Goal: Information Seeking & Learning: Learn about a topic

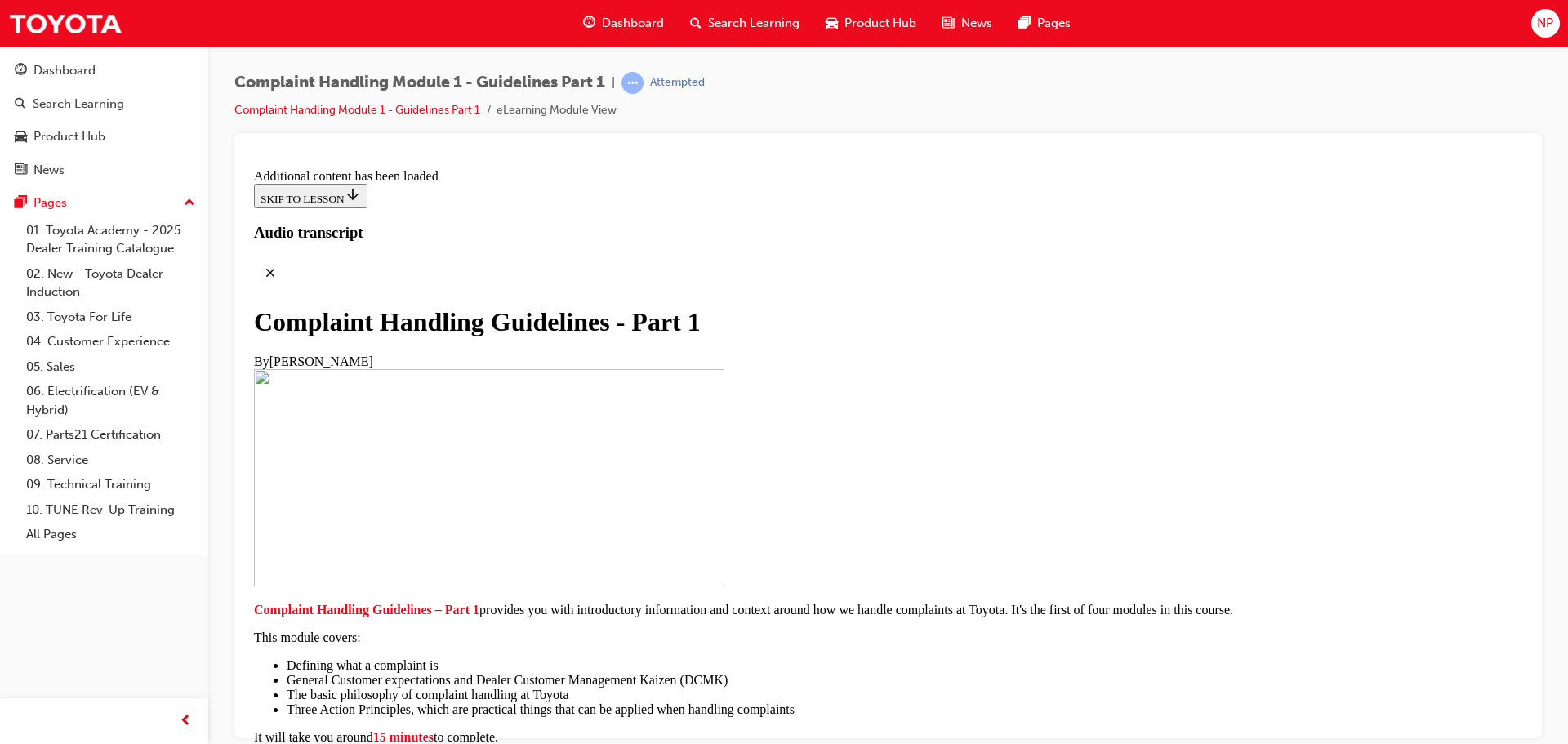
scroll to position [6345, 0]
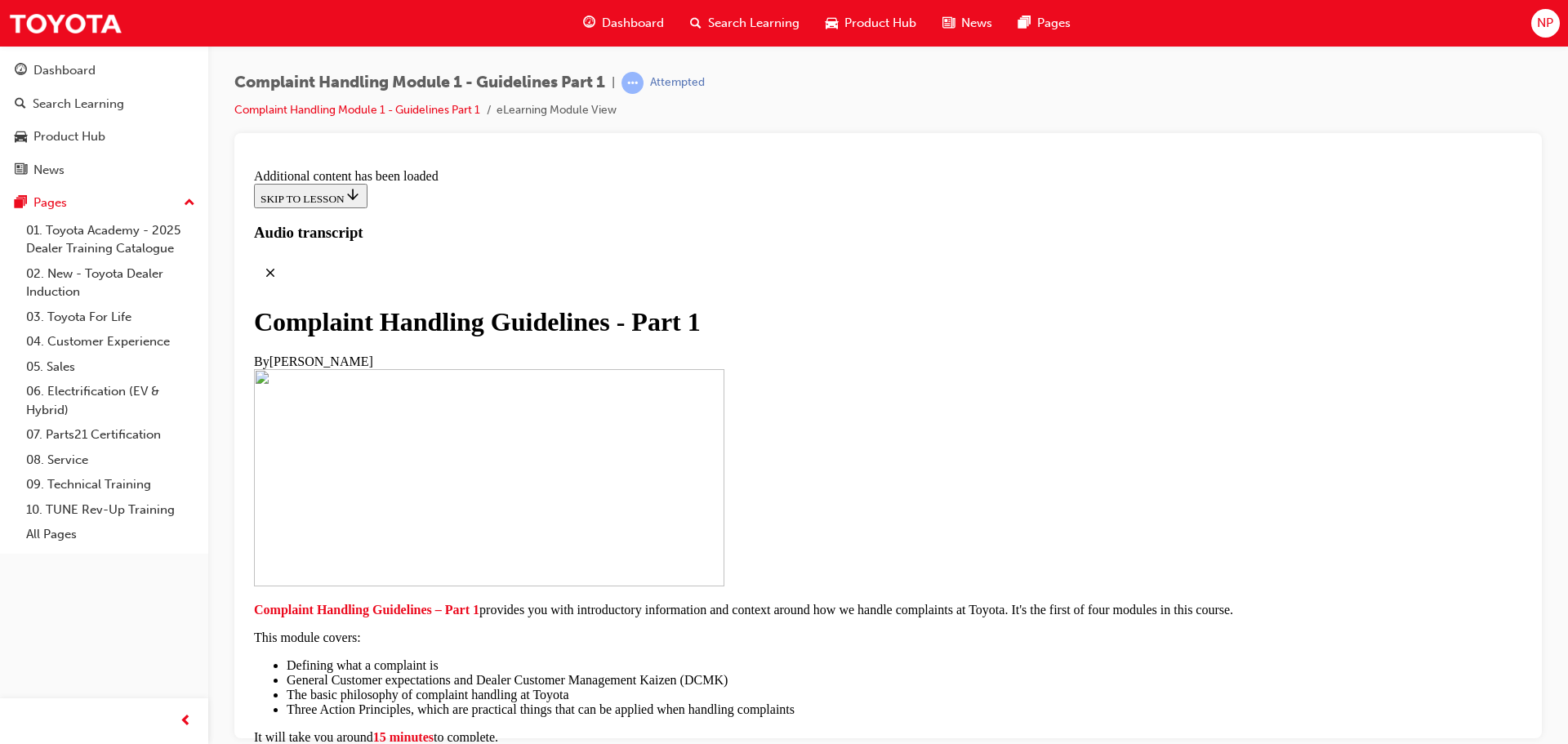
drag, startPoint x: 867, startPoint y: 495, endPoint x: 497, endPoint y: 432, distance: 375.3
drag, startPoint x: 497, startPoint y: 432, endPoint x: 1126, endPoint y: 441, distance: 629.1
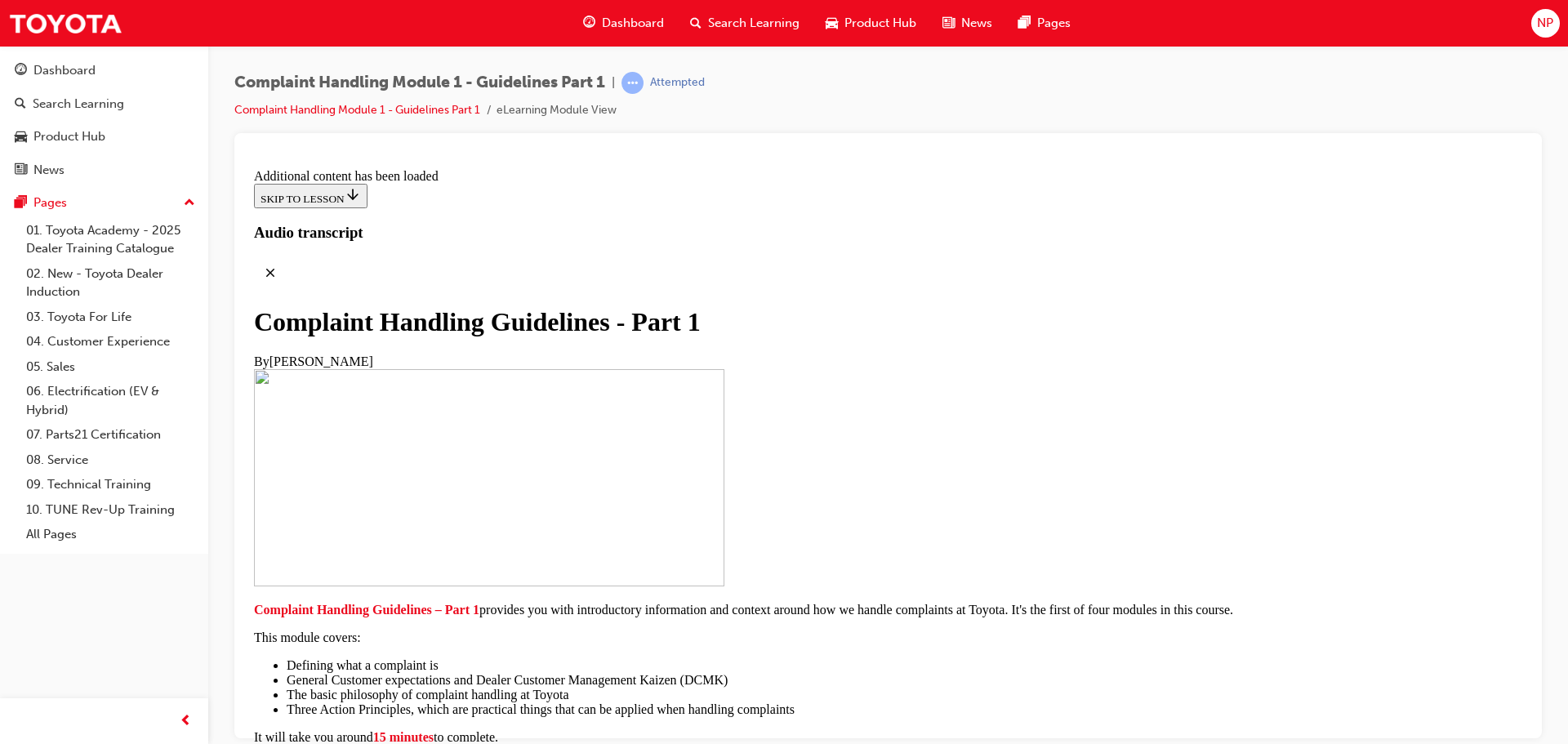
drag, startPoint x: 674, startPoint y: 146, endPoint x: 1421, endPoint y: 128, distance: 747.2
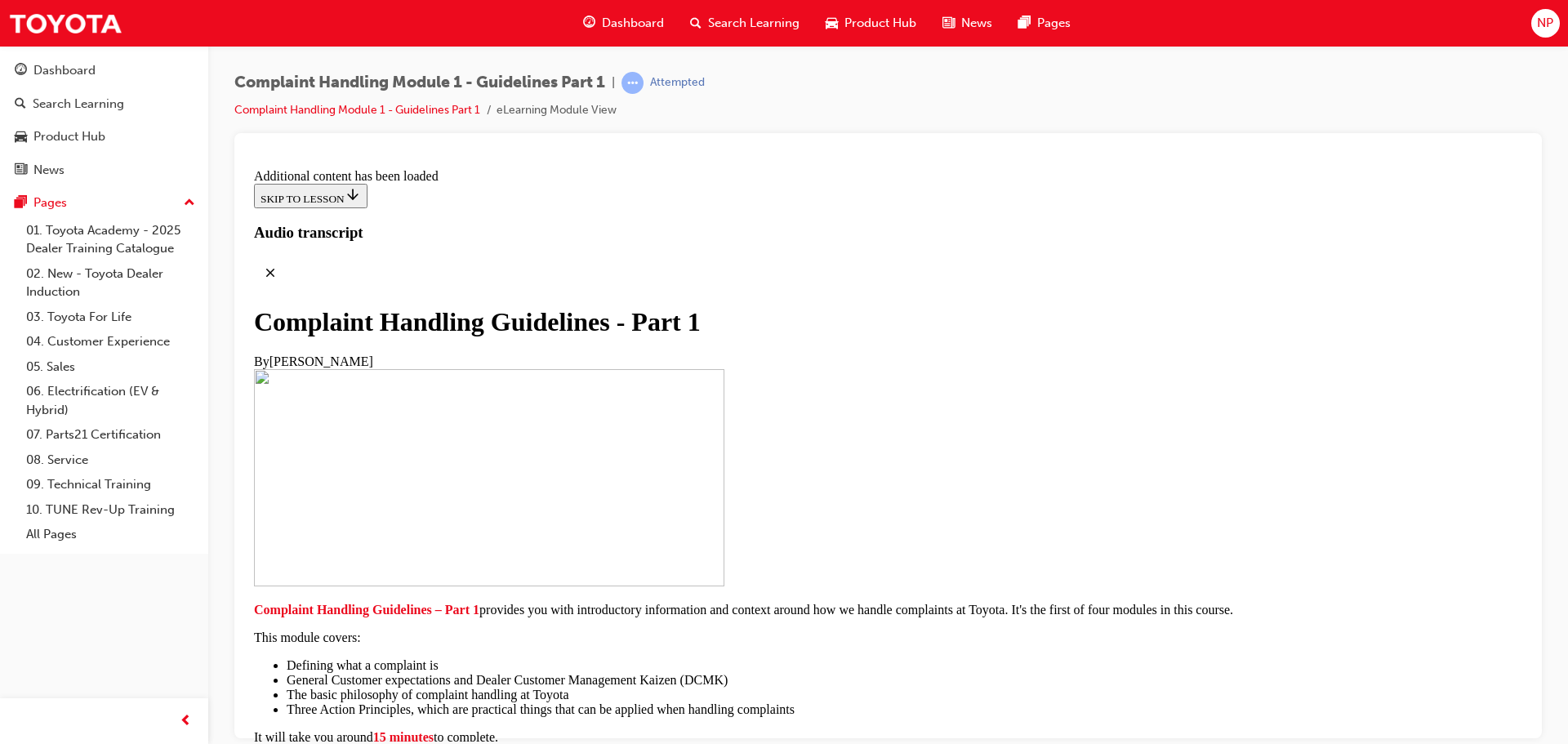
click at [1421, 112] on div "Complaint Handling Module 1 - Guidelines Part 1 | Attempted Complaint Handling …" at bounding box center [888, 103] width 1308 height 61
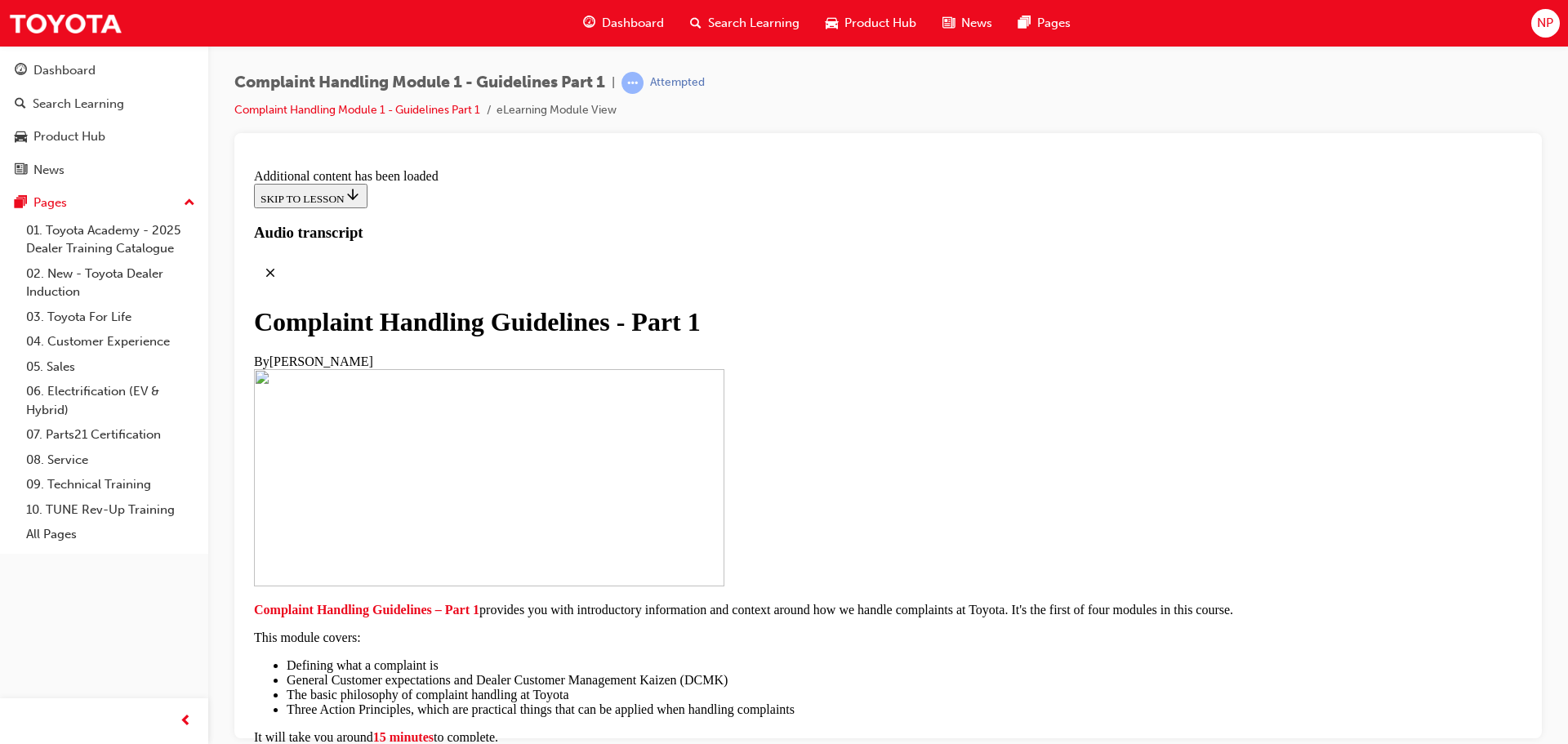
drag, startPoint x: 788, startPoint y: 466, endPoint x: 786, endPoint y: 485, distance: 19.1
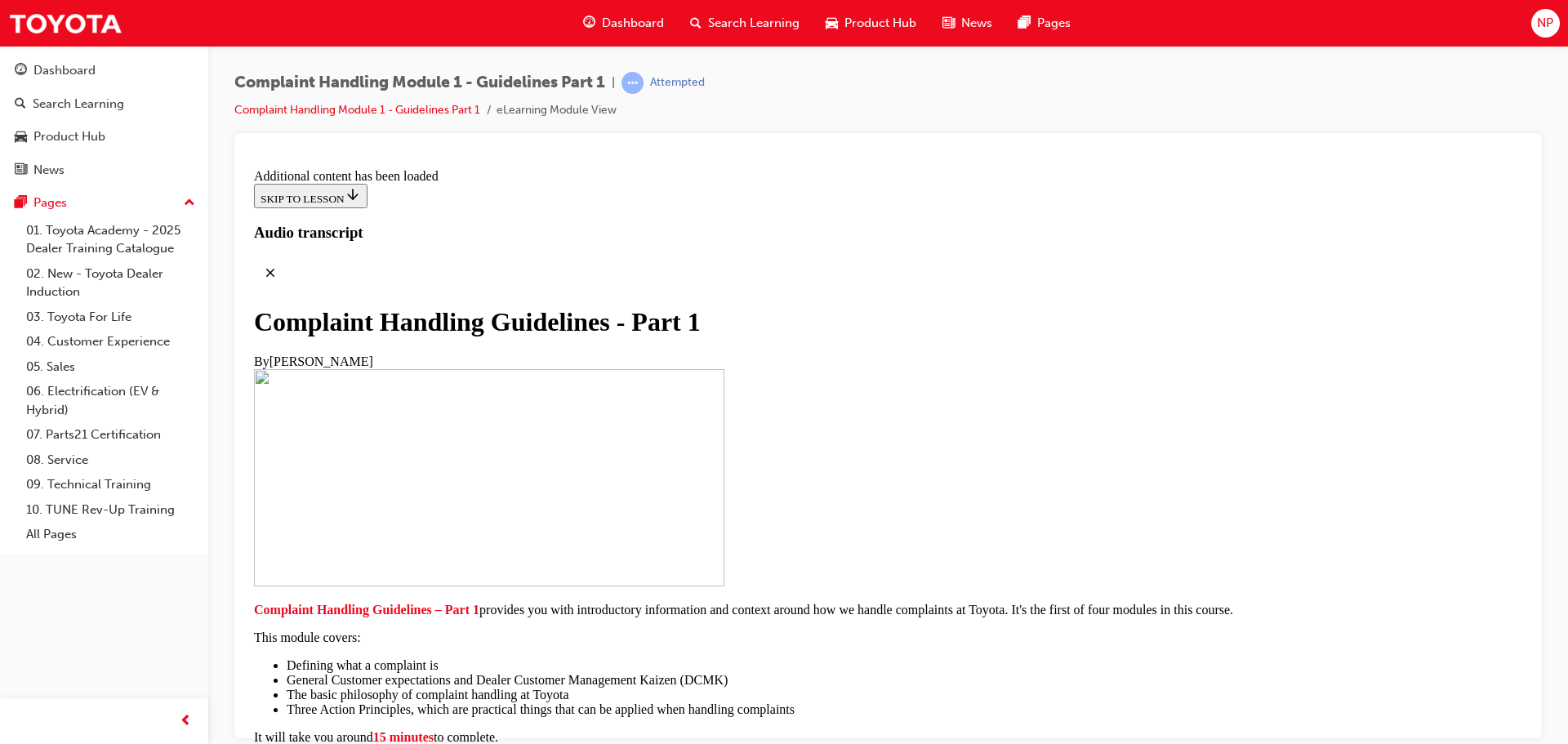
scroll to position [6928, 0]
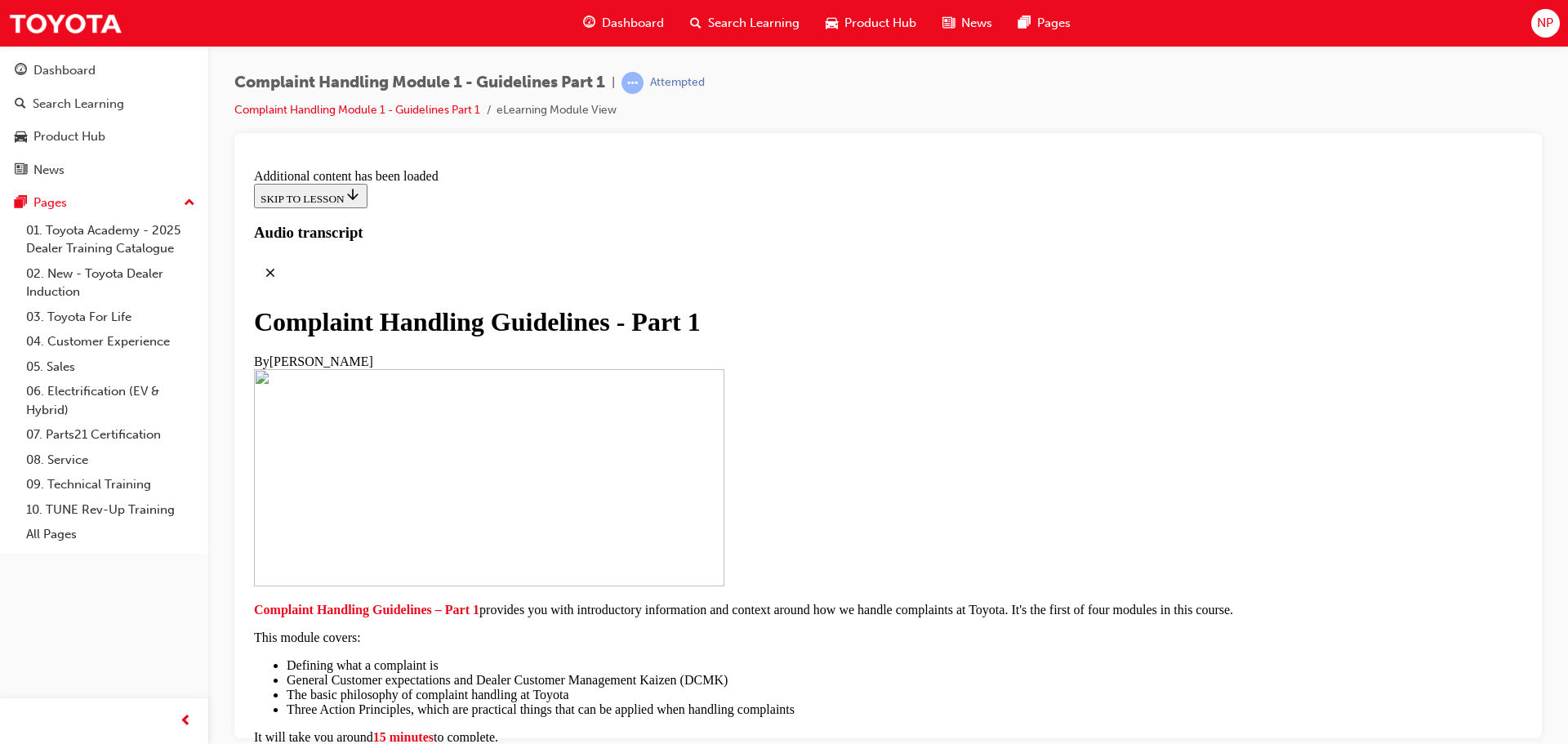
scroll to position [8450, 0]
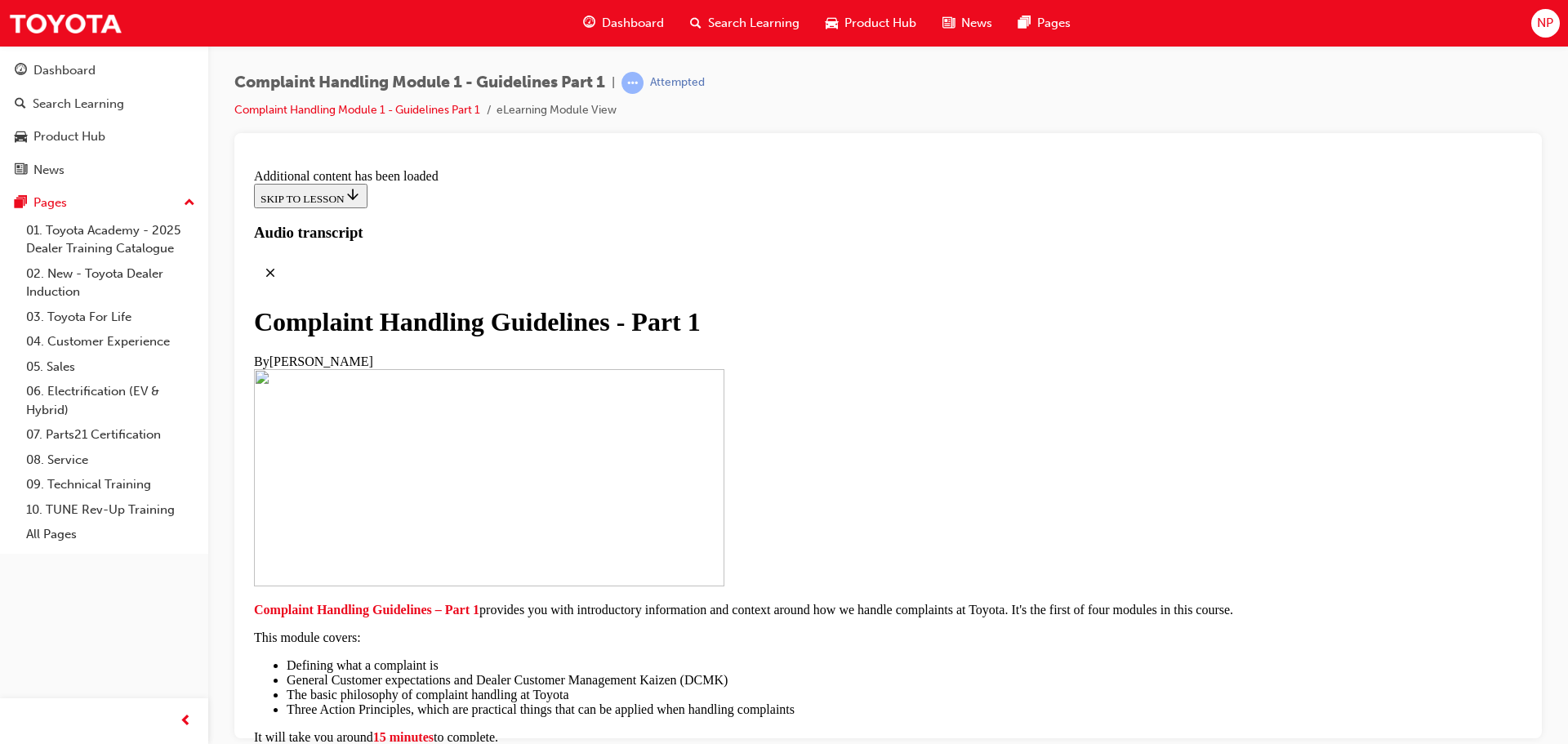
radio input "true"
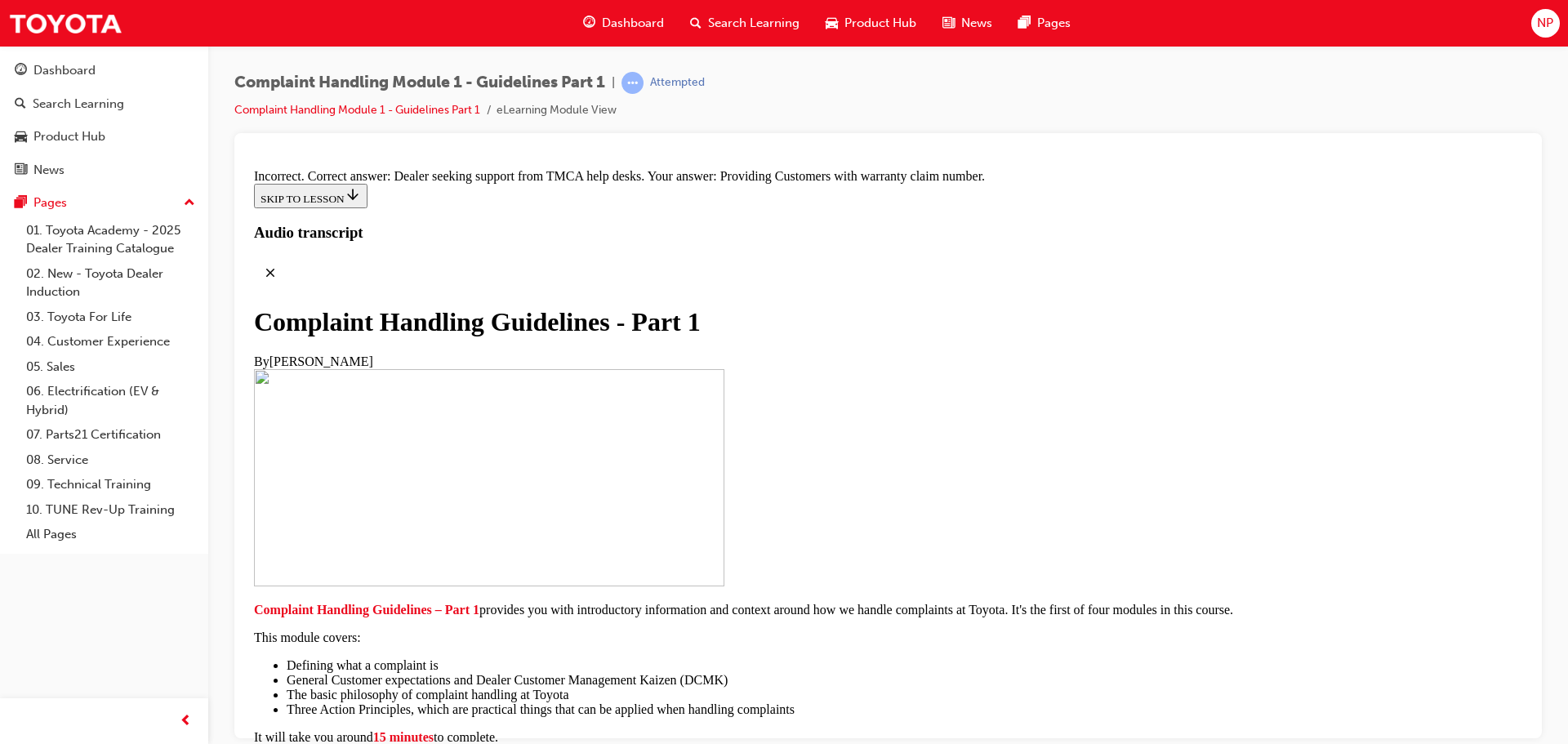
radio input "true"
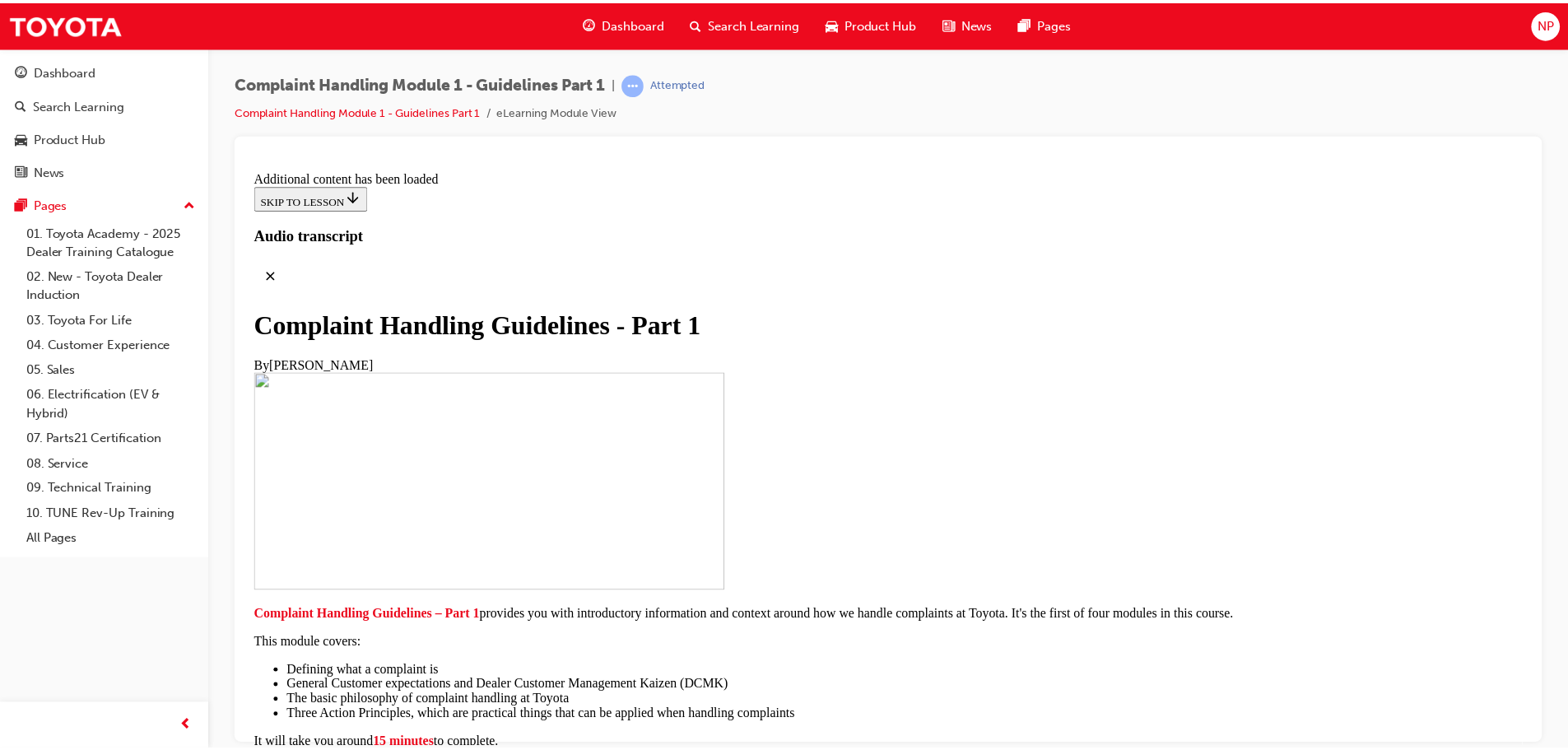
scroll to position [12205, 0]
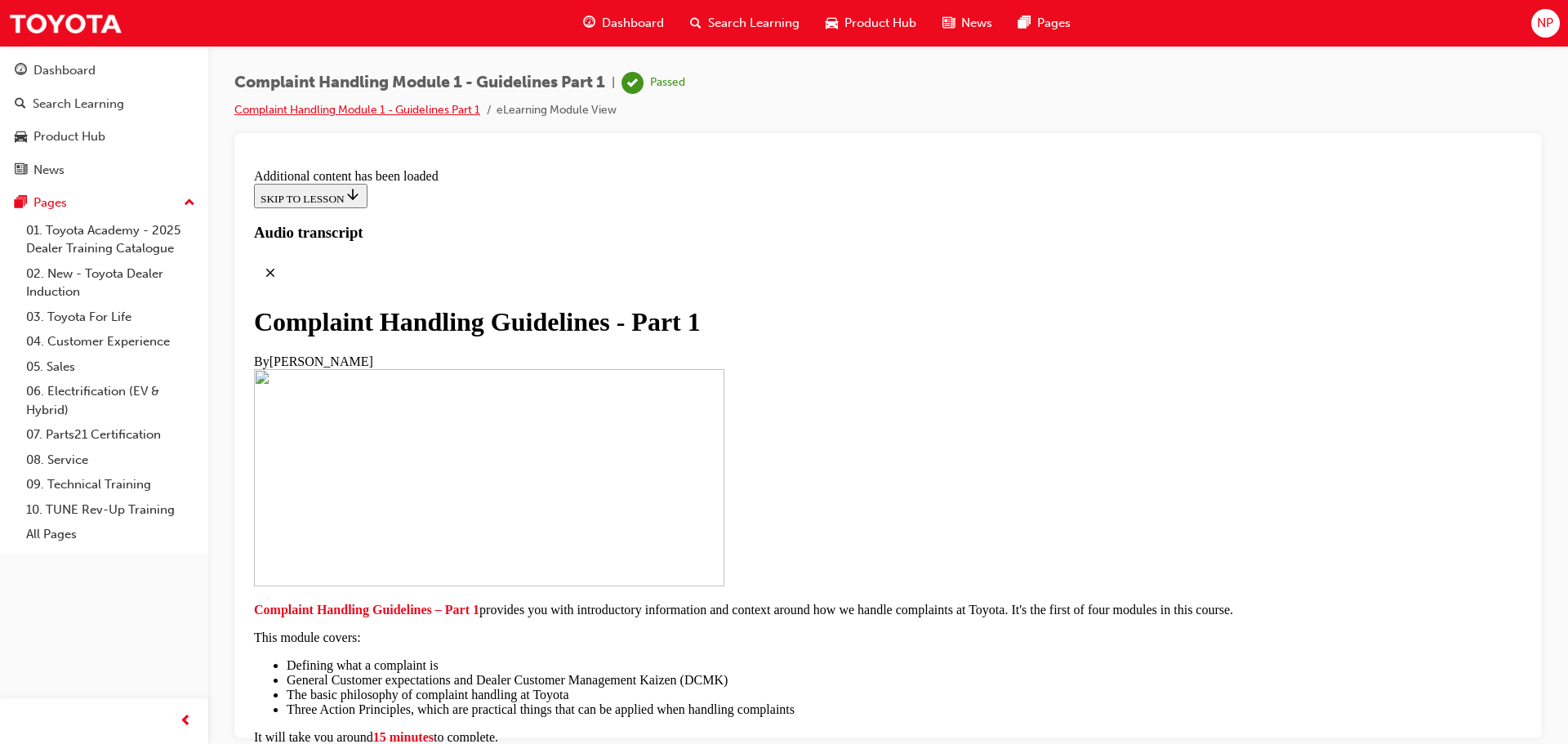
click at [409, 116] on link "Complaint Handling Module 1 - Guidelines Part 1" at bounding box center [358, 110] width 246 height 14
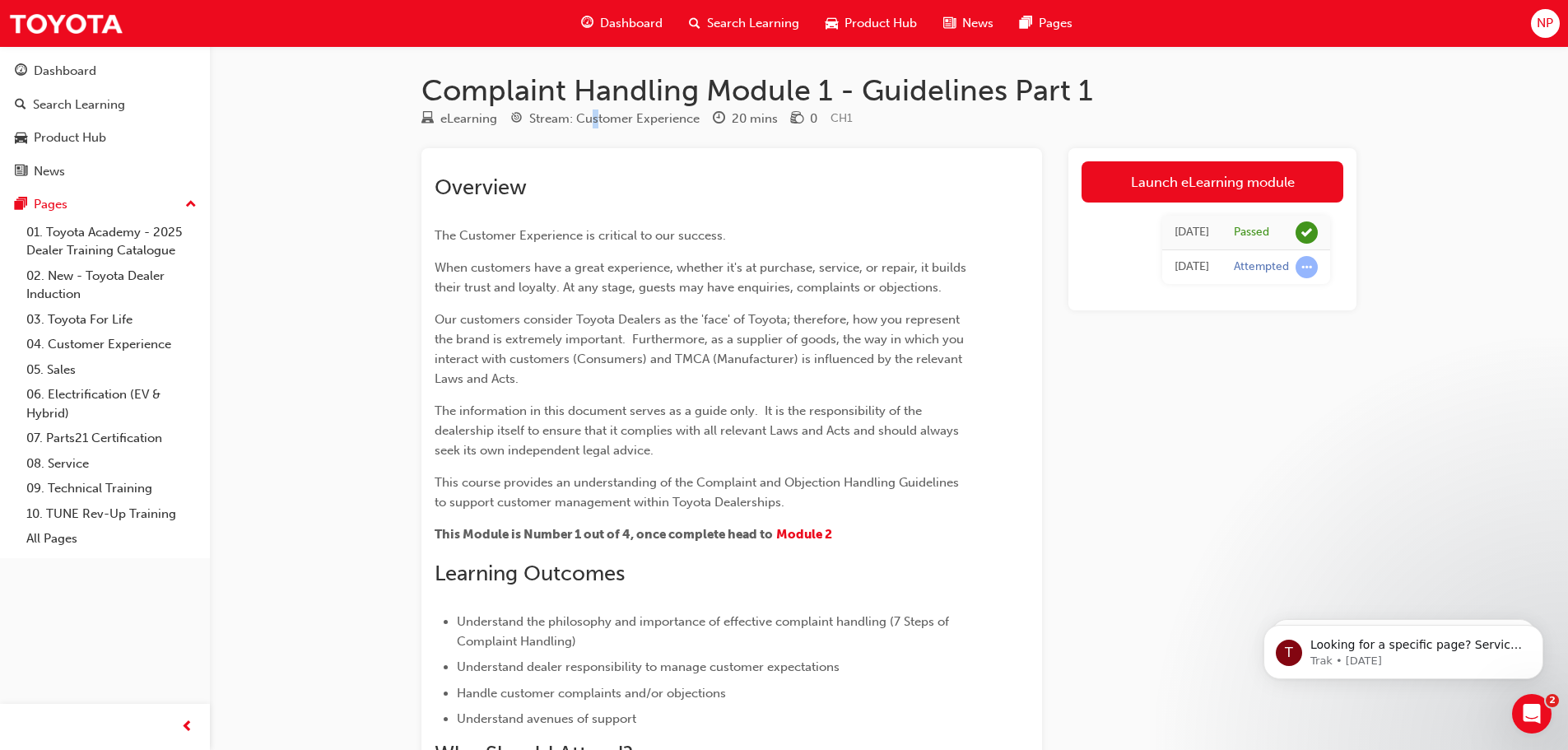
click at [596, 123] on div "Stream: Customer Experience" at bounding box center [614, 119] width 170 height 19
click at [180, 340] on link "04. Customer Experience" at bounding box center [111, 344] width 183 height 26
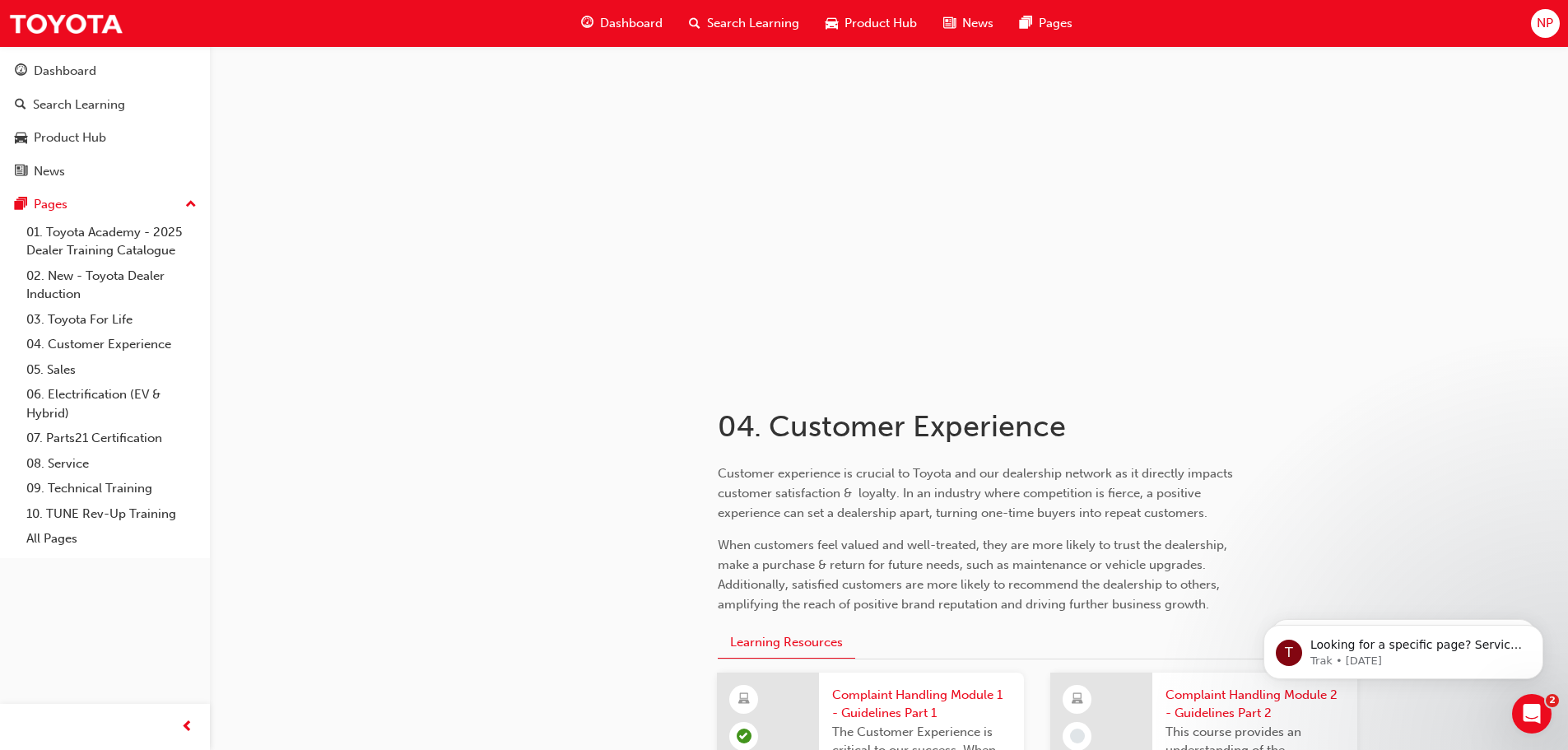
scroll to position [165, 0]
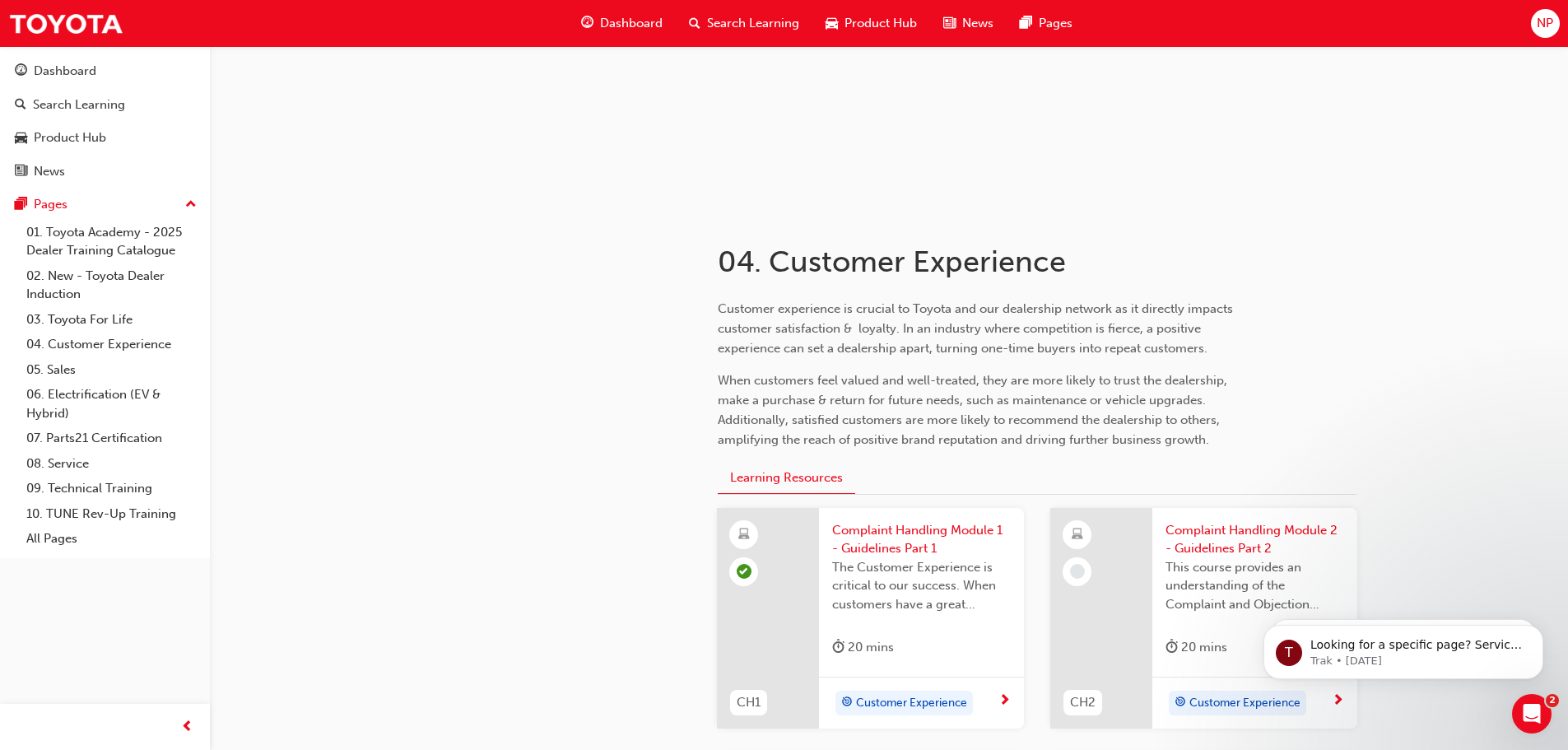
click at [1170, 537] on span "Complaint Handling Module 2 - Guidelines Part 2" at bounding box center [1255, 540] width 179 height 37
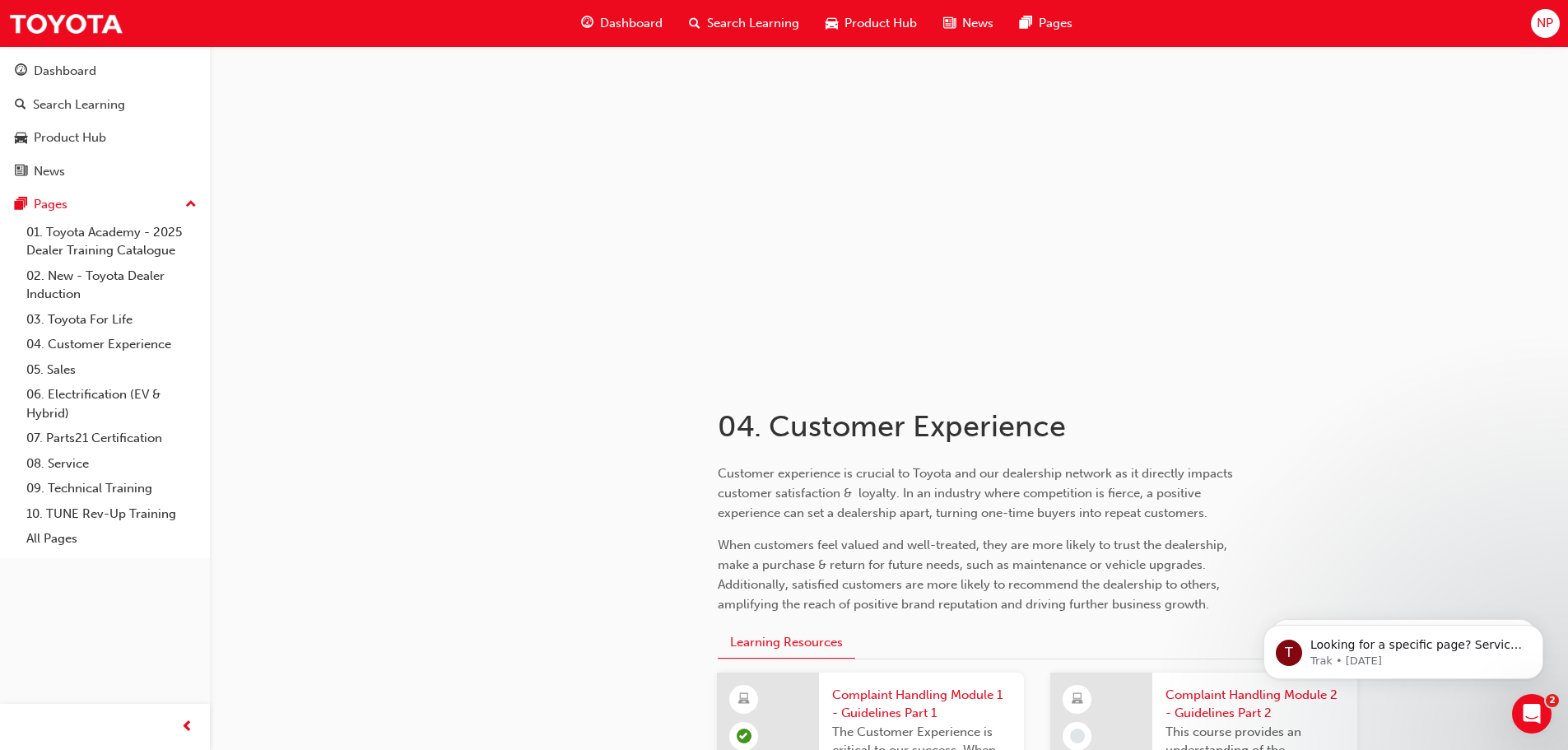
scroll to position [165, 0]
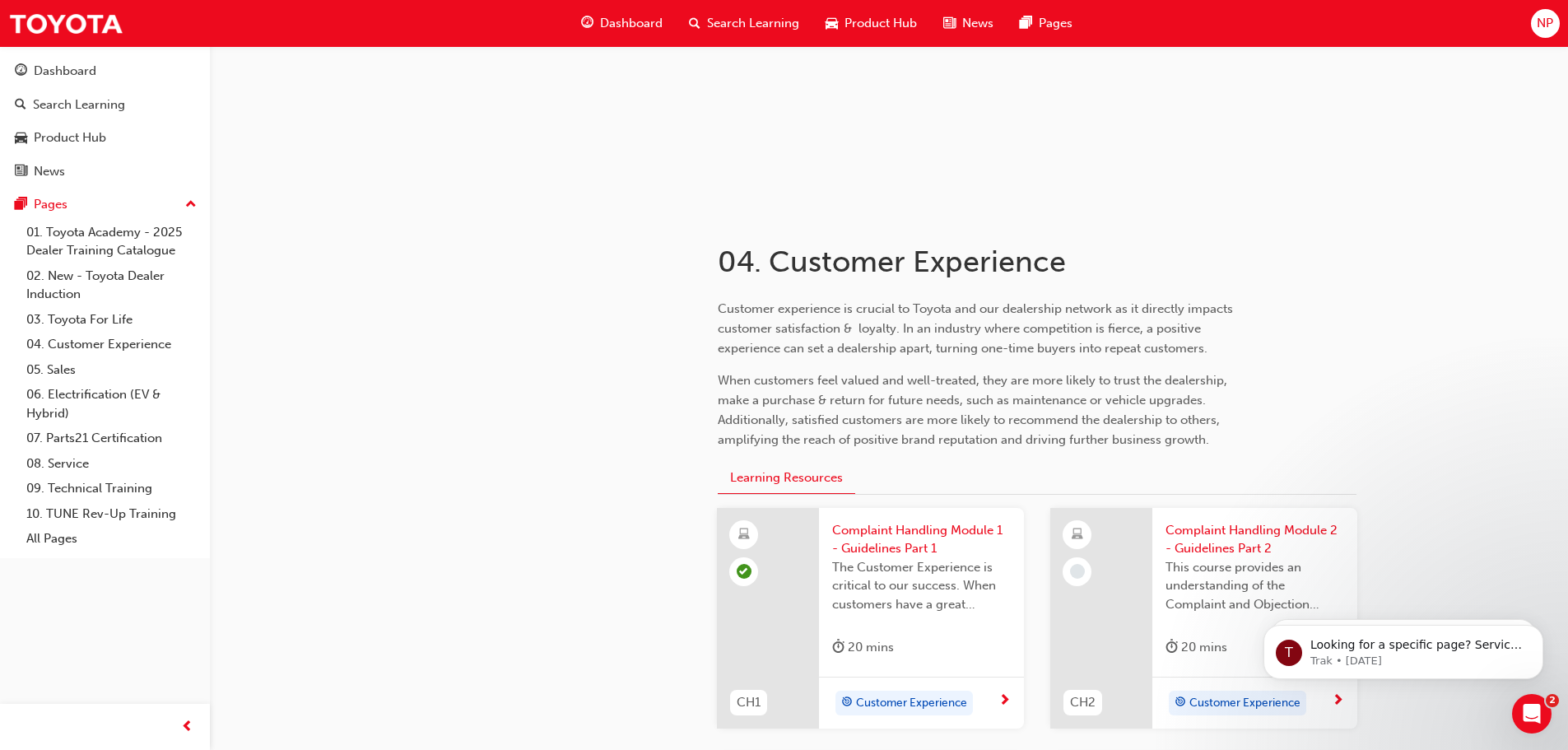
click at [1254, 537] on span "Complaint Handling Module 2 - Guidelines Part 2" at bounding box center [1255, 540] width 179 height 37
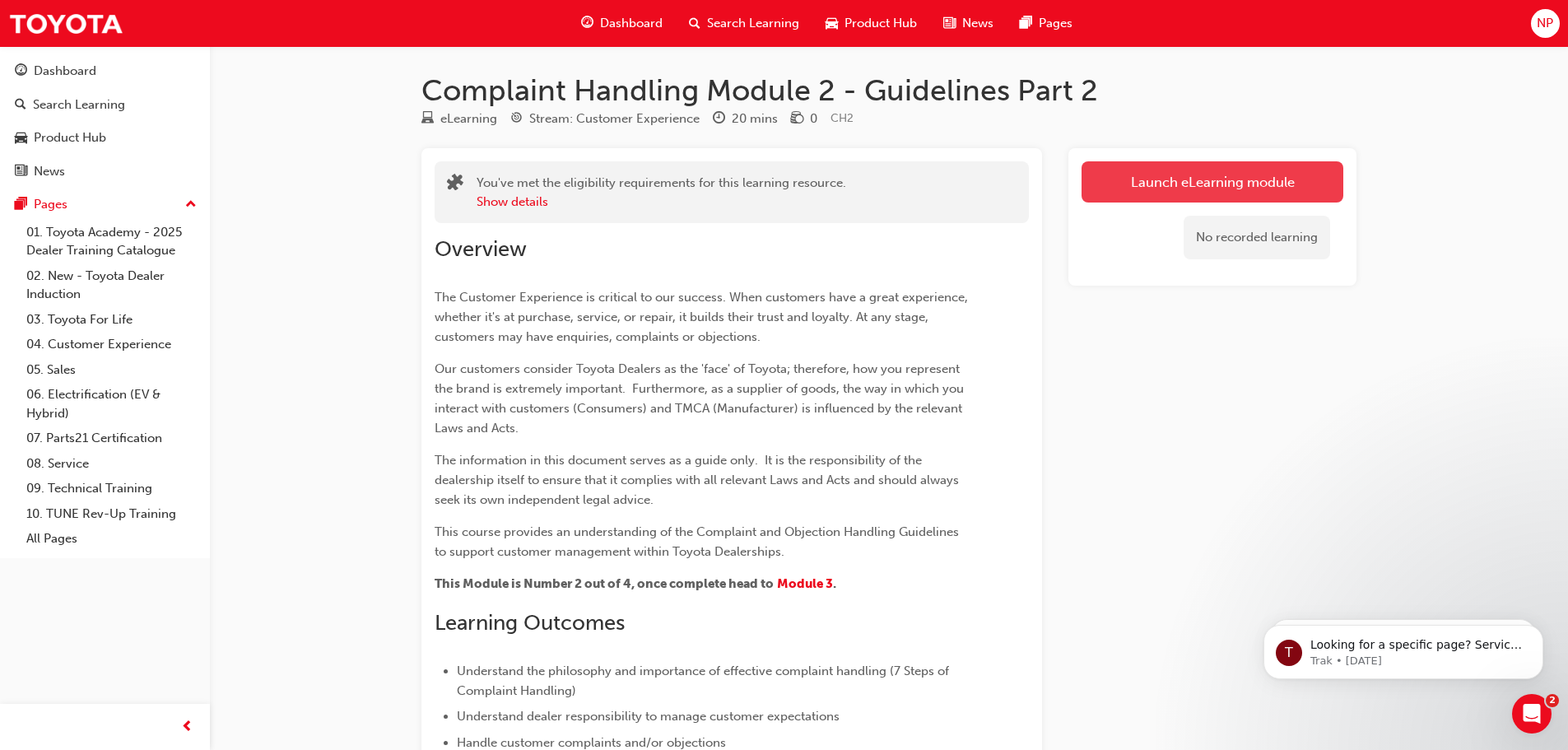
click at [1244, 201] on button "Launch eLearning module" at bounding box center [1213, 182] width 262 height 41
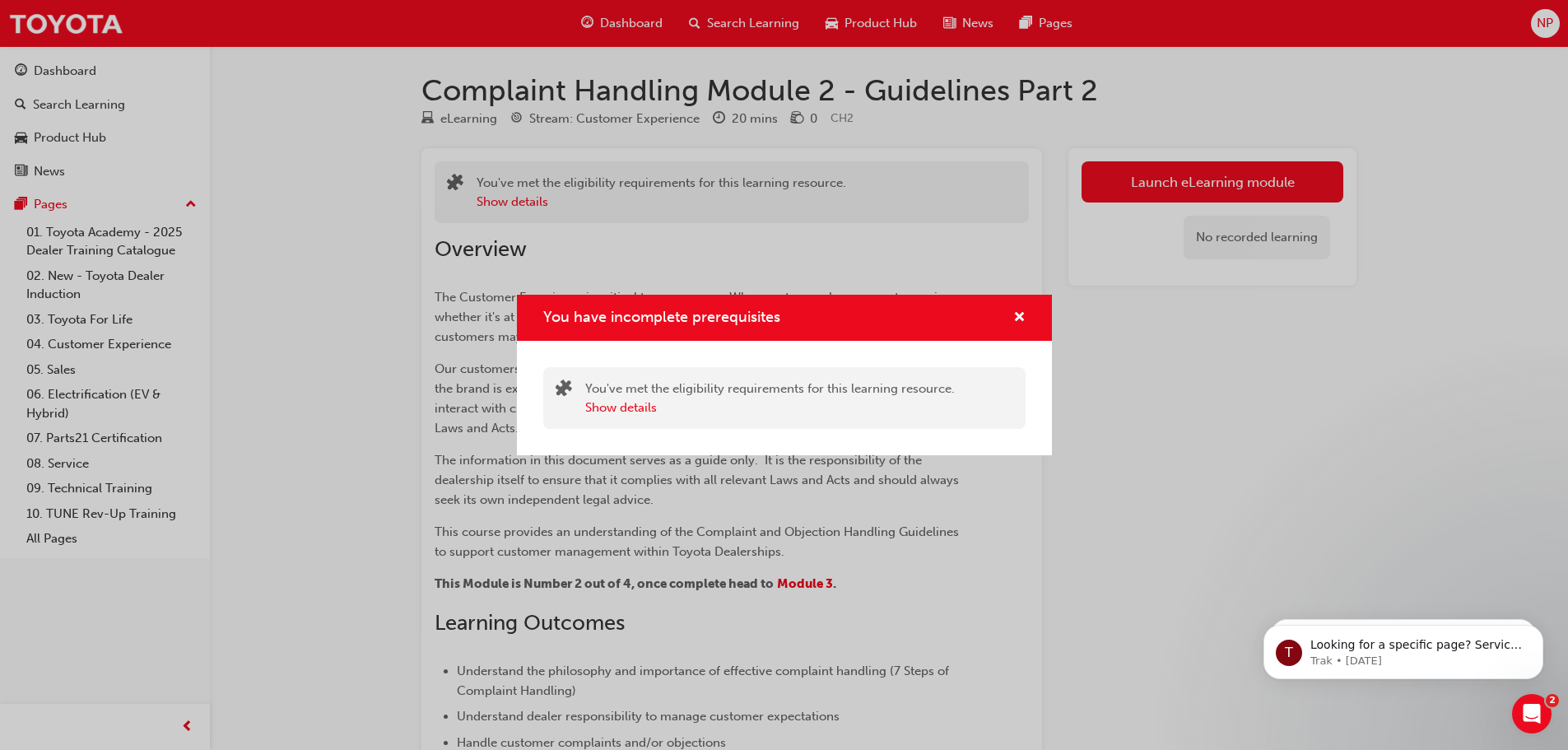
click at [663, 401] on div "Show details" at bounding box center [770, 407] width 370 height 19
click at [641, 406] on button "Show details" at bounding box center [621, 407] width 72 height 19
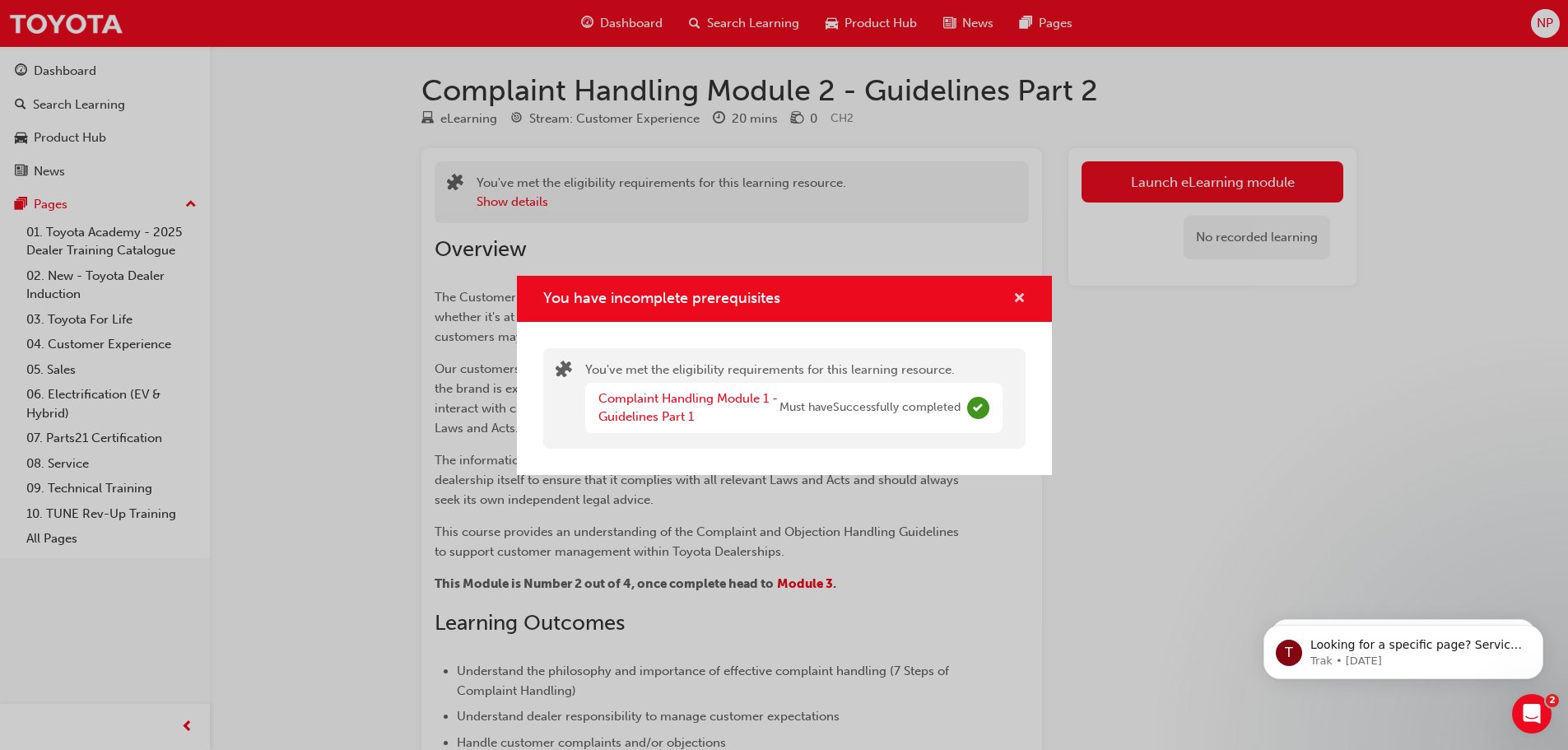
click at [1019, 298] on span "cross-icon" at bounding box center [1020, 299] width 12 height 15
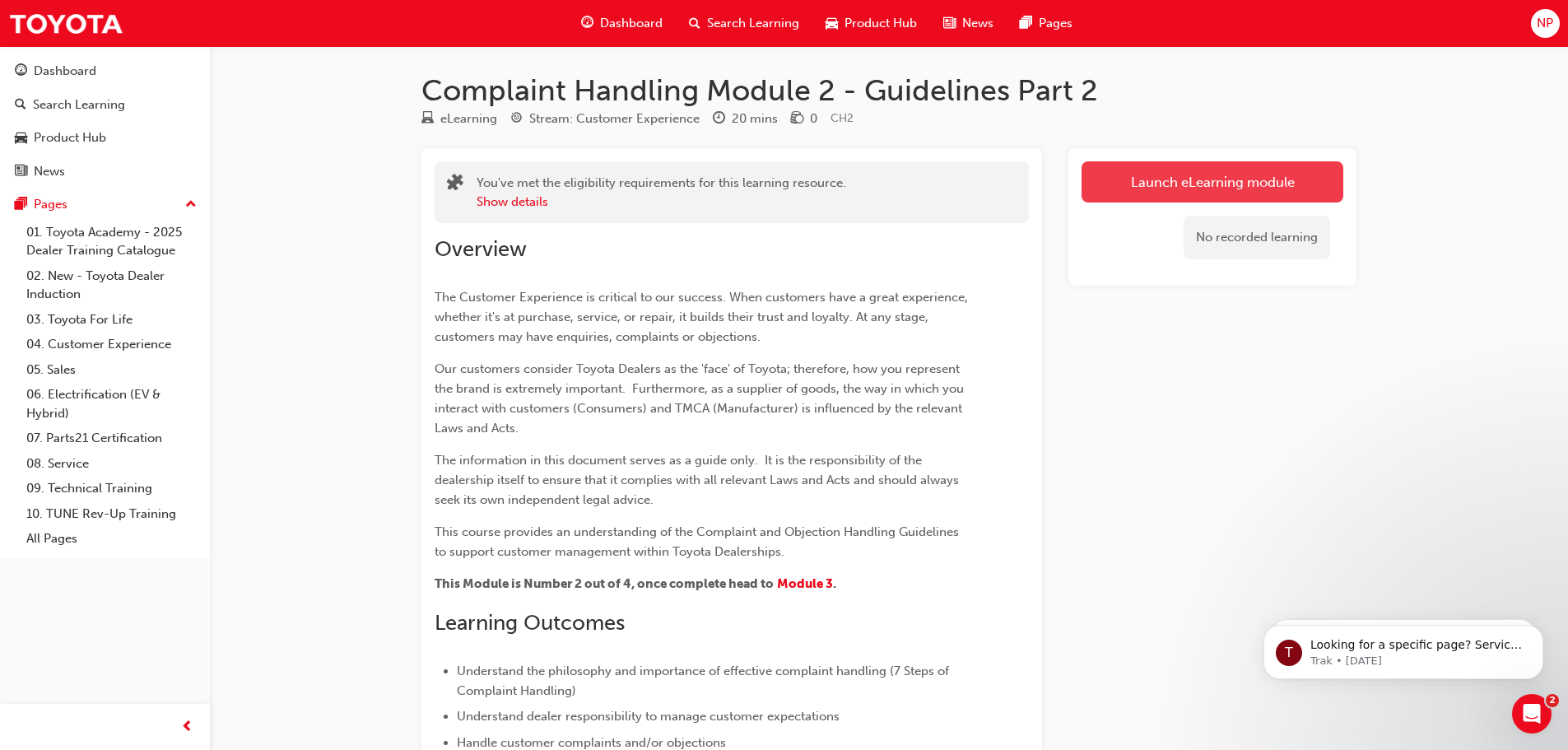
click at [1178, 181] on button "Launch eLearning module" at bounding box center [1213, 182] width 262 height 41
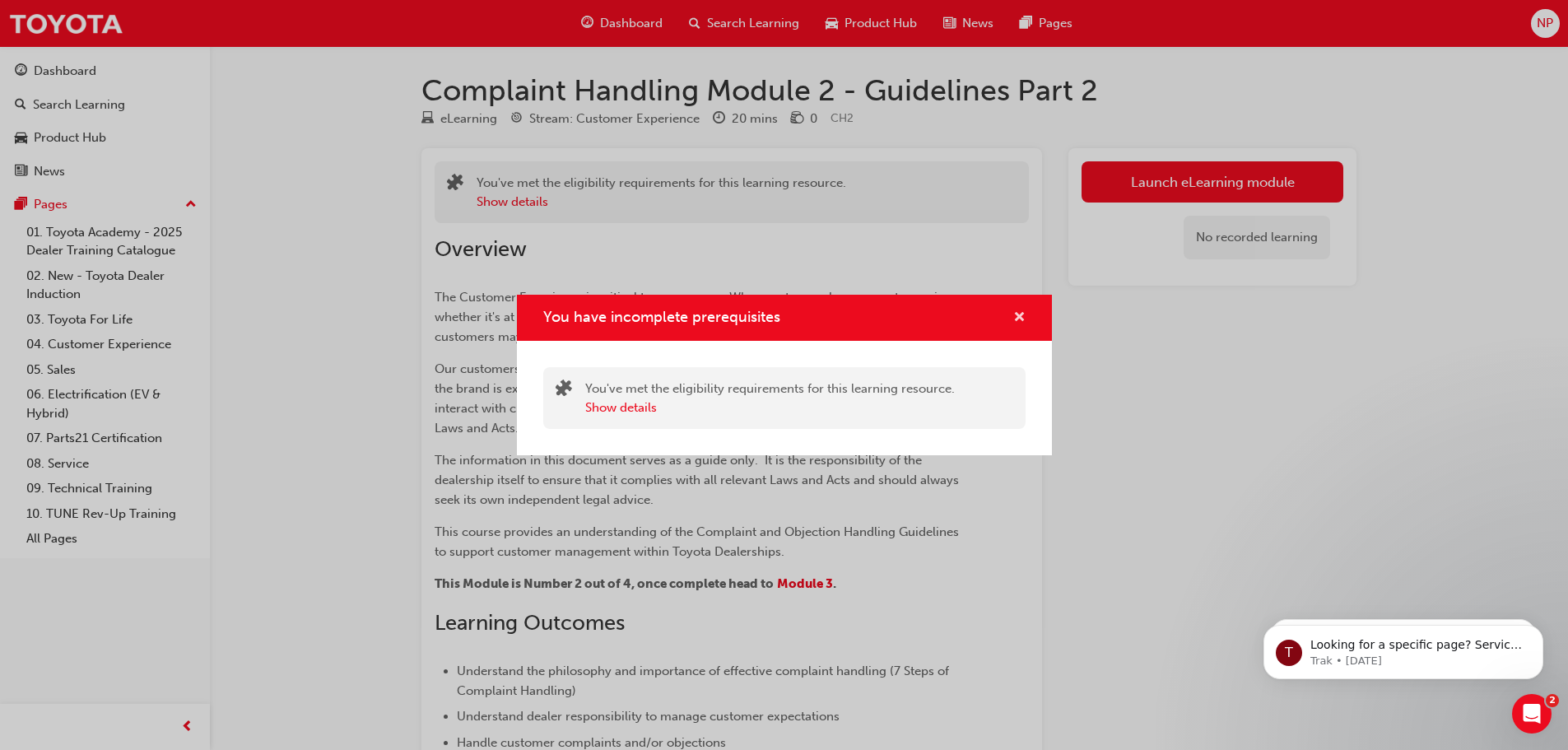
click at [1025, 312] on span "cross-icon" at bounding box center [1020, 318] width 12 height 15
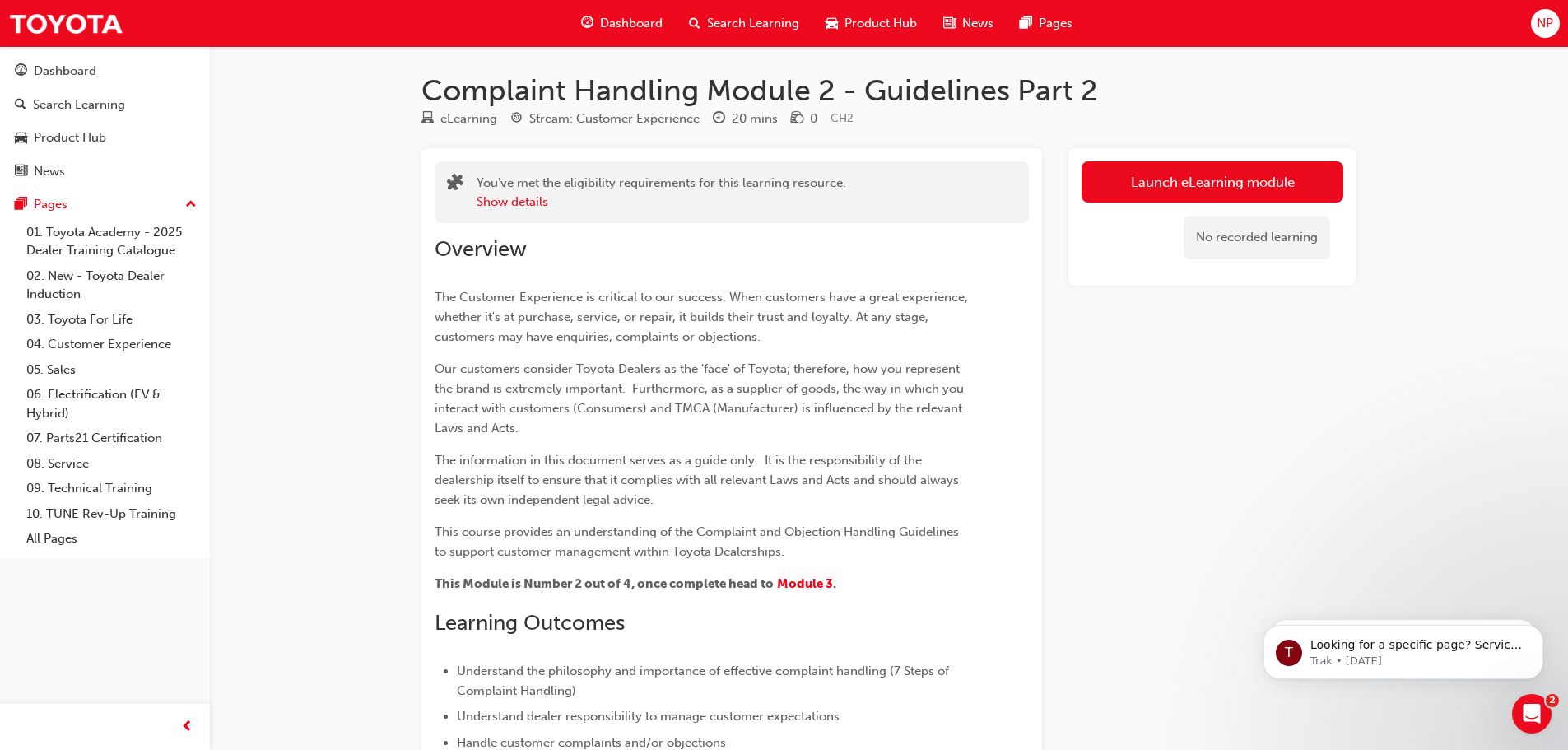
click at [643, 24] on span "Dashboard" at bounding box center [631, 23] width 63 height 19
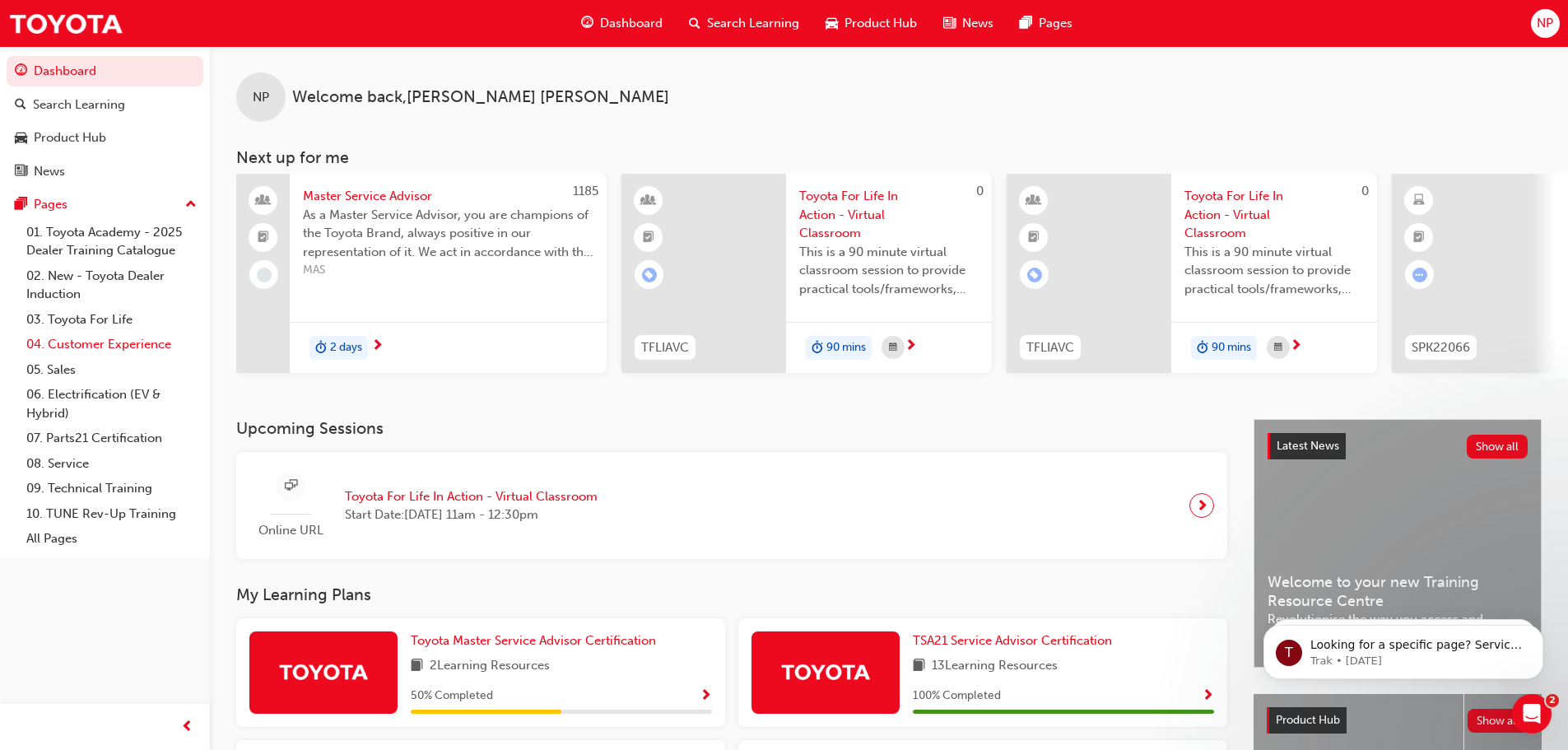
click at [127, 340] on link "04. Customer Experience" at bounding box center [111, 344] width 183 height 26
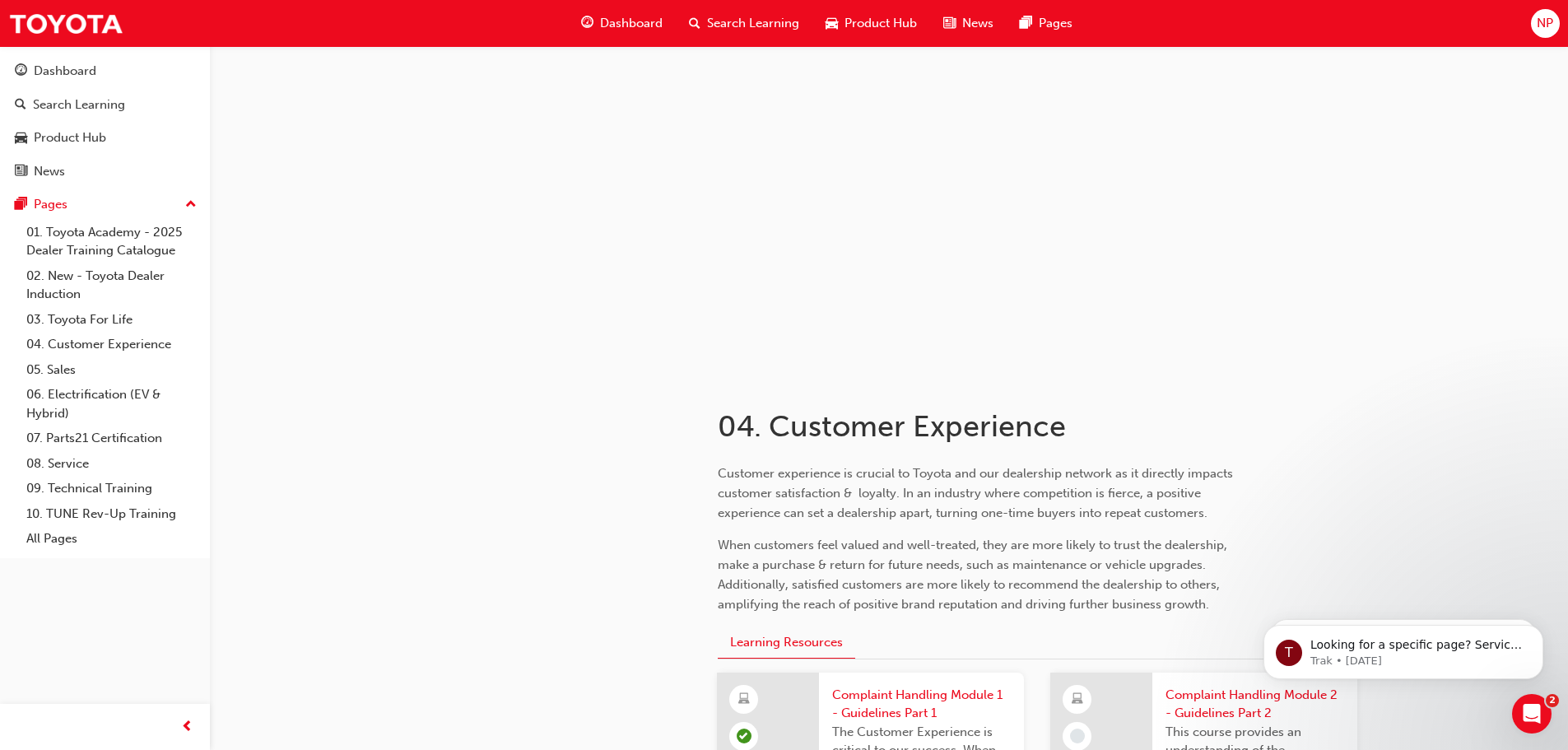
click at [1245, 687] on span "Complaint Handling Module 2 - Guidelines Part 2" at bounding box center [1255, 705] width 179 height 37
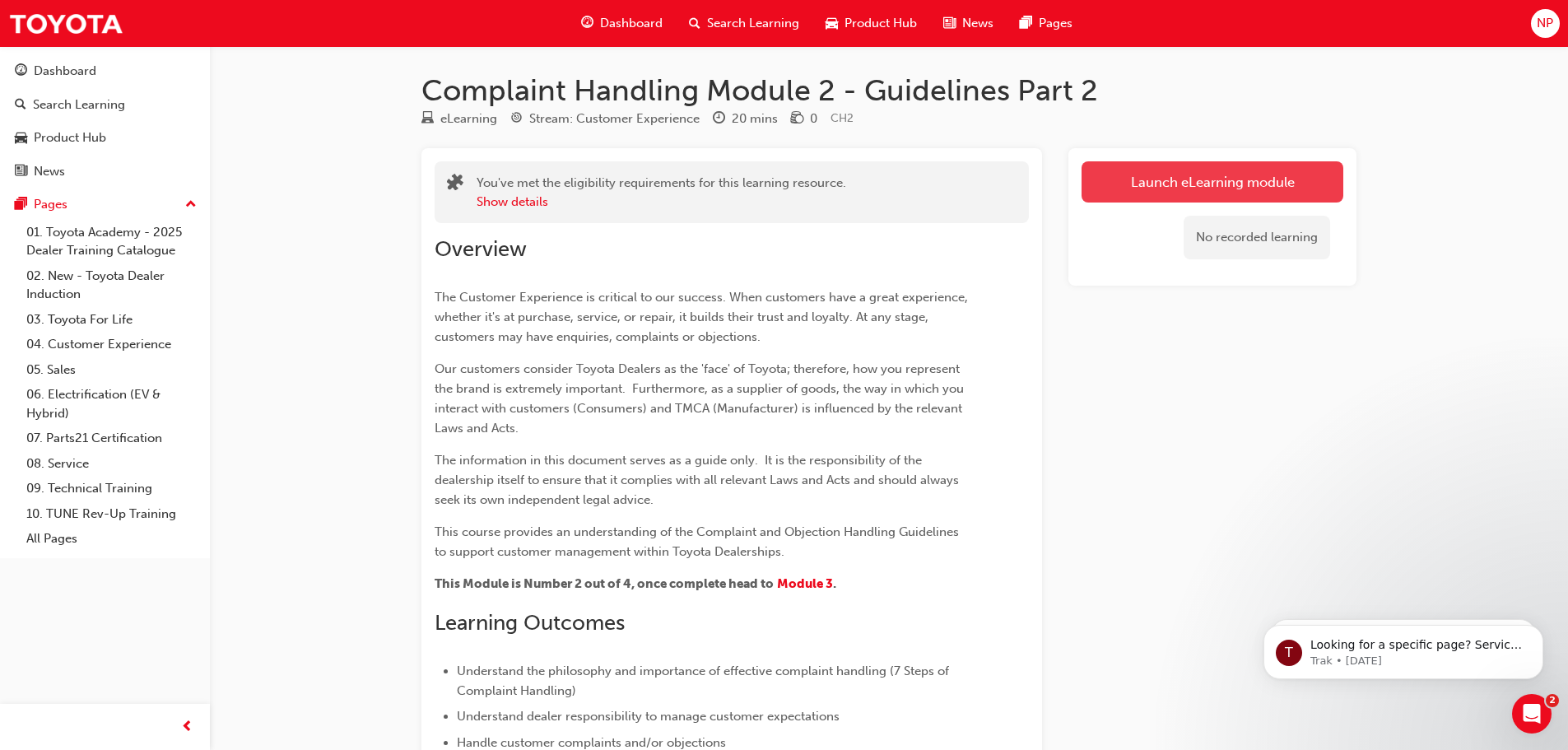
click at [1093, 196] on link "Launch eLearning module" at bounding box center [1213, 182] width 262 height 41
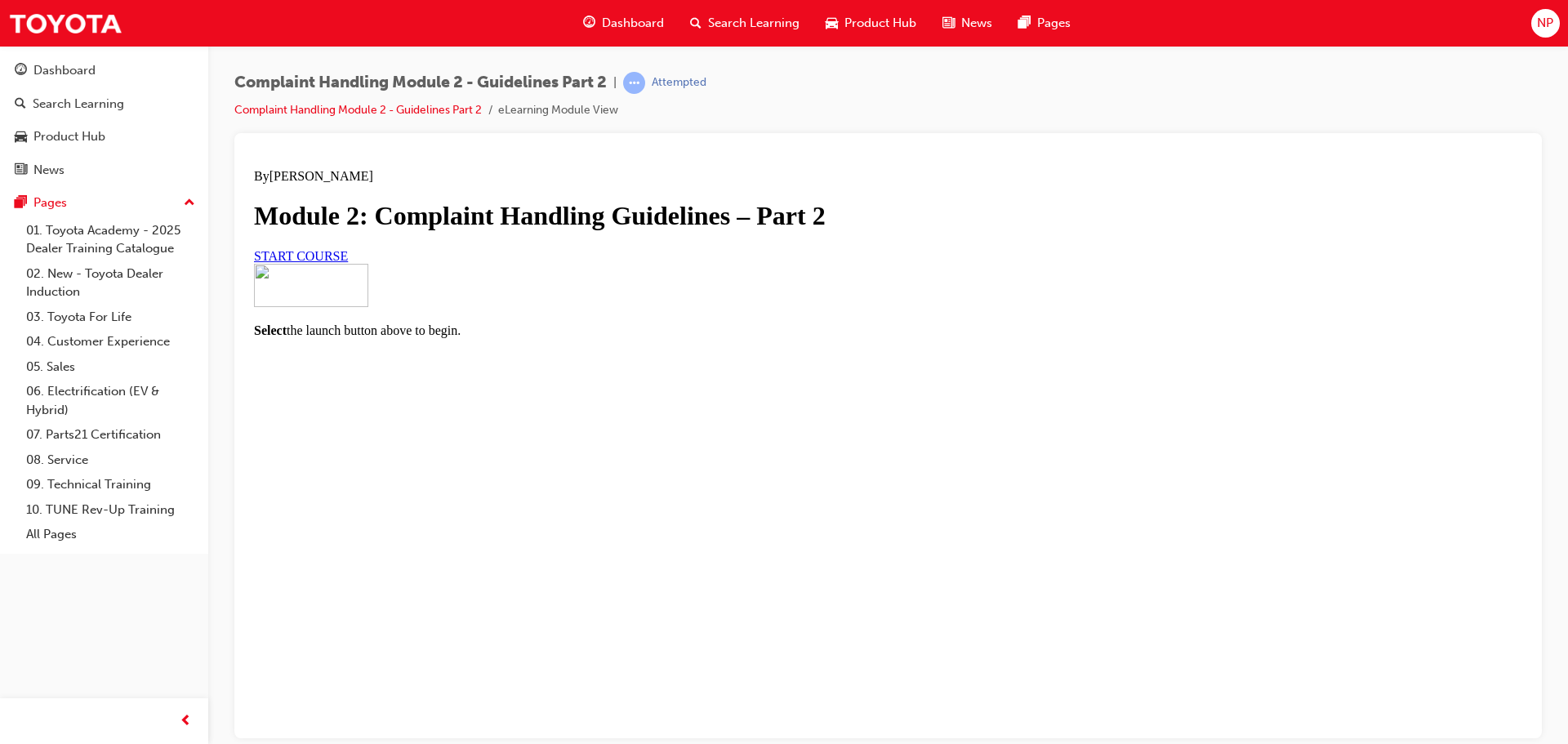
click at [348, 262] on link "START COURSE" at bounding box center [300, 256] width 94 height 14
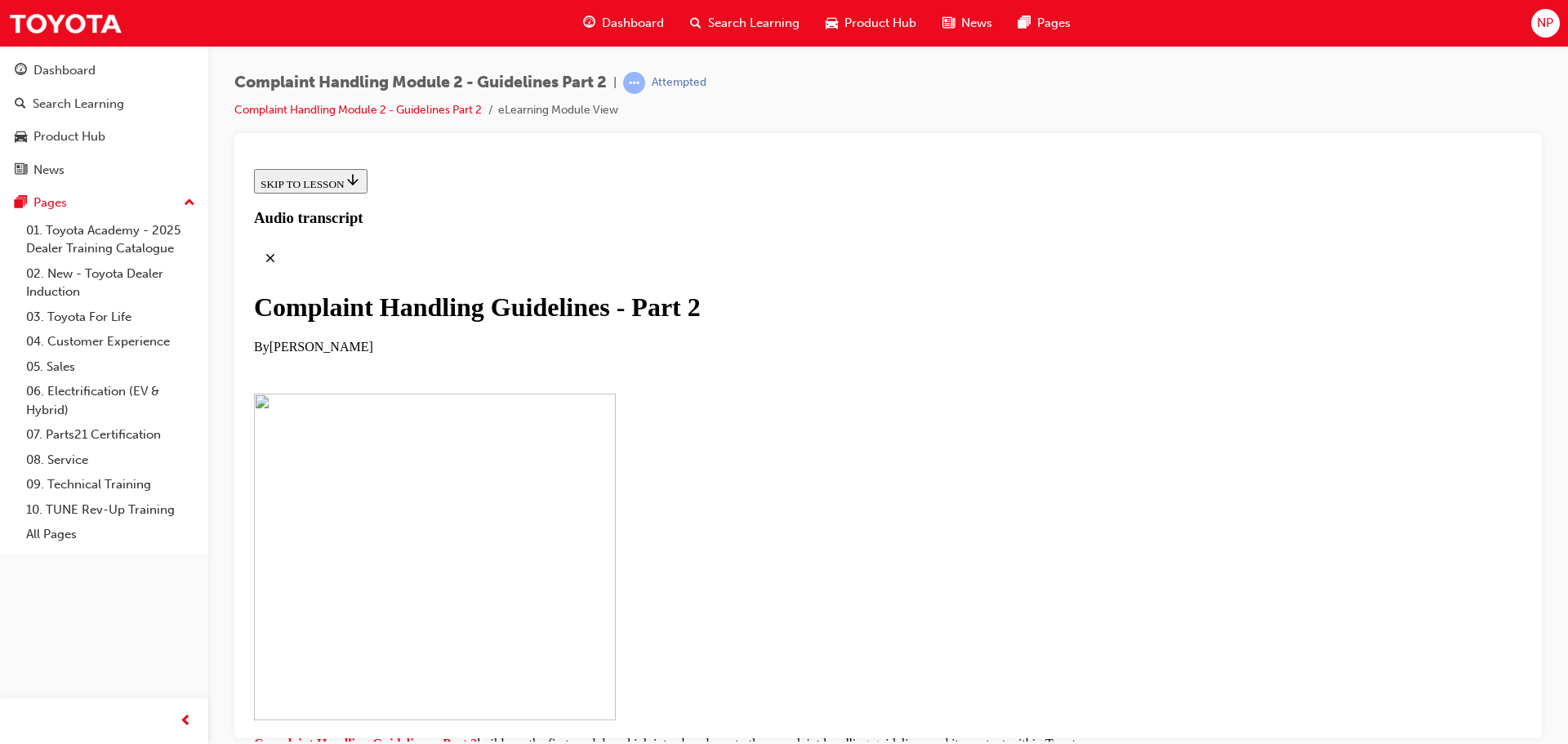
scroll to position [163, 0]
click at [868, 495] on div at bounding box center [888, 558] width 1268 height 330
drag, startPoint x: 794, startPoint y: 605, endPoint x: 787, endPoint y: 599, distance: 9.2
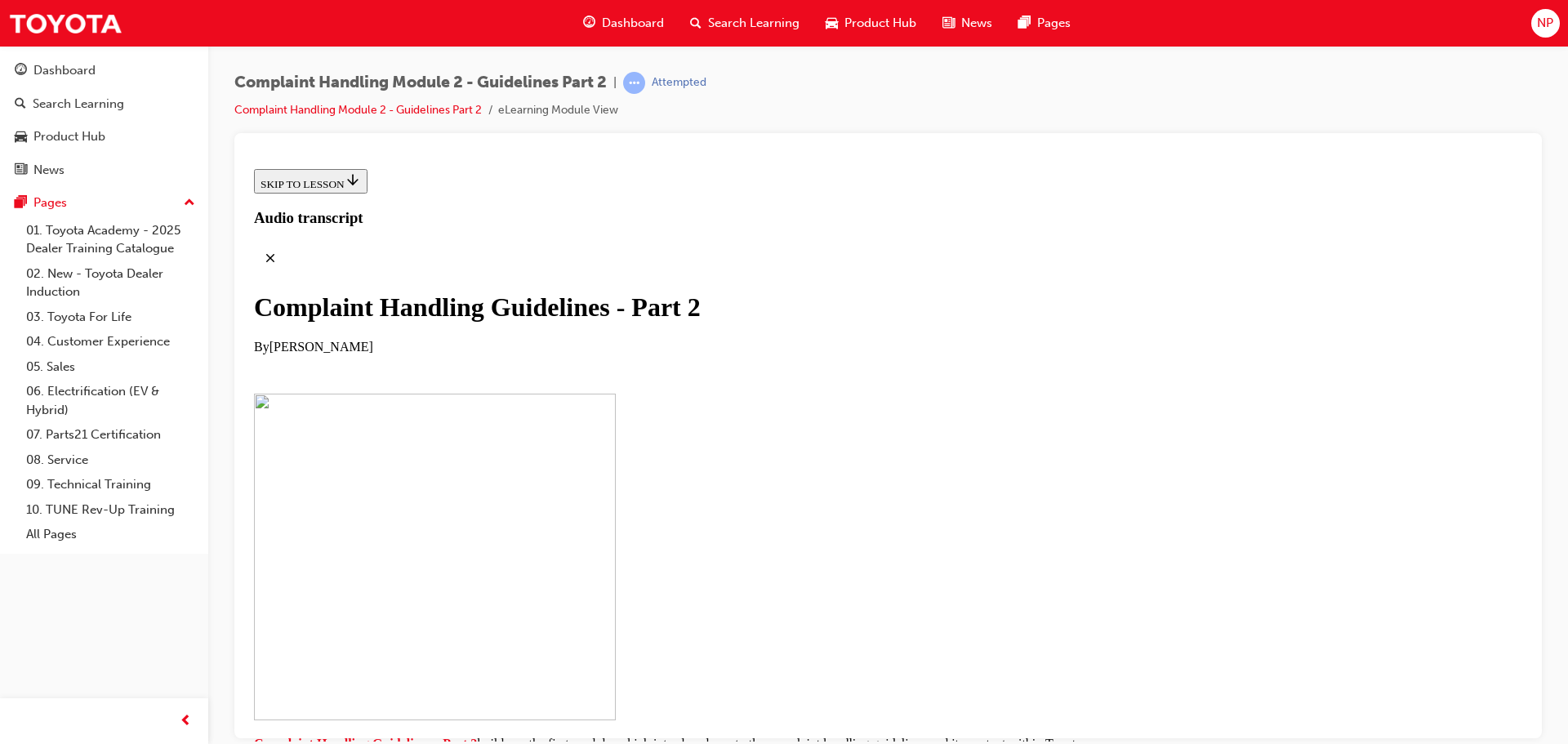
drag, startPoint x: 787, startPoint y: 599, endPoint x: 1433, endPoint y: 487, distance: 655.6
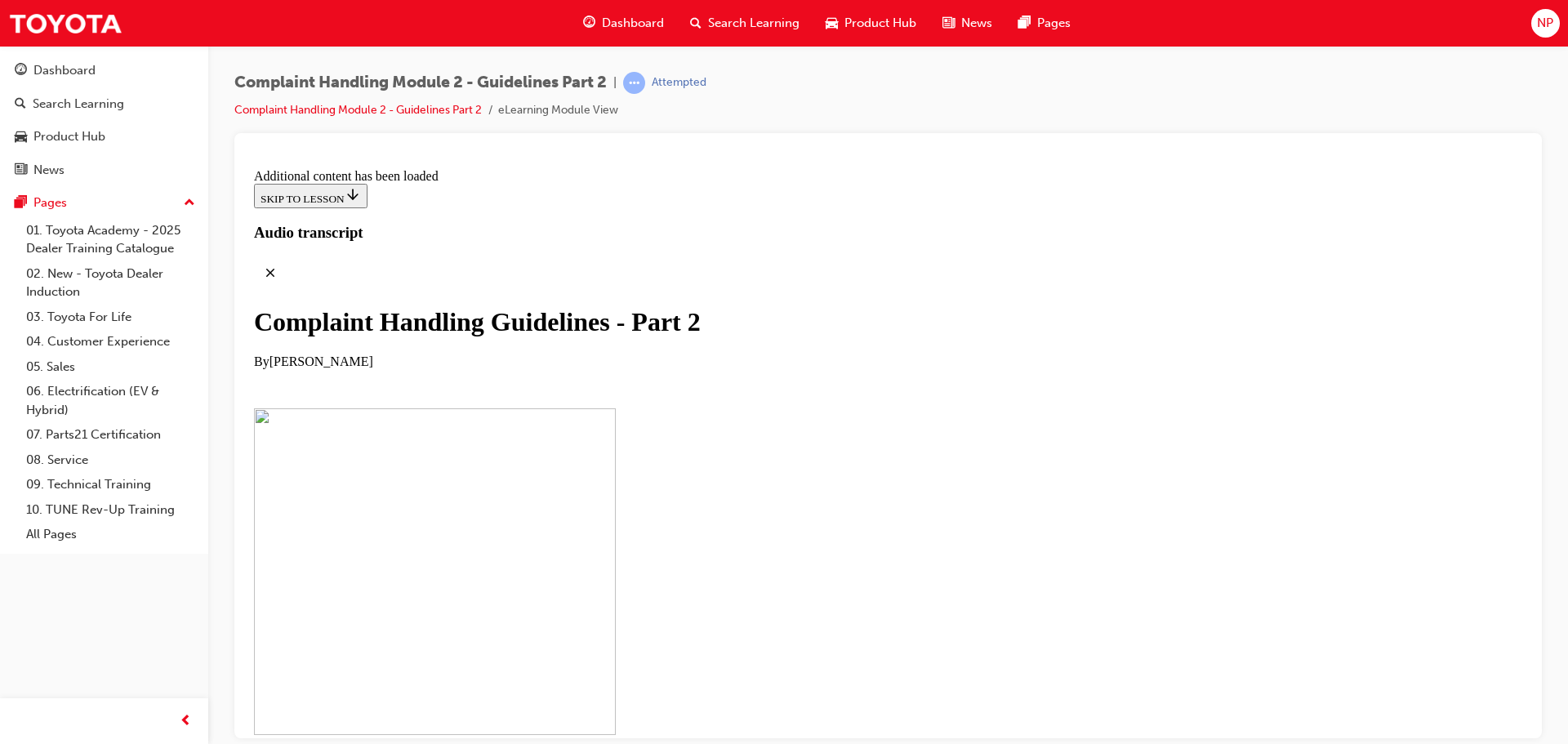
scroll to position [748, 0]
drag, startPoint x: 763, startPoint y: 421, endPoint x: 707, endPoint y: 405, distance: 58.2
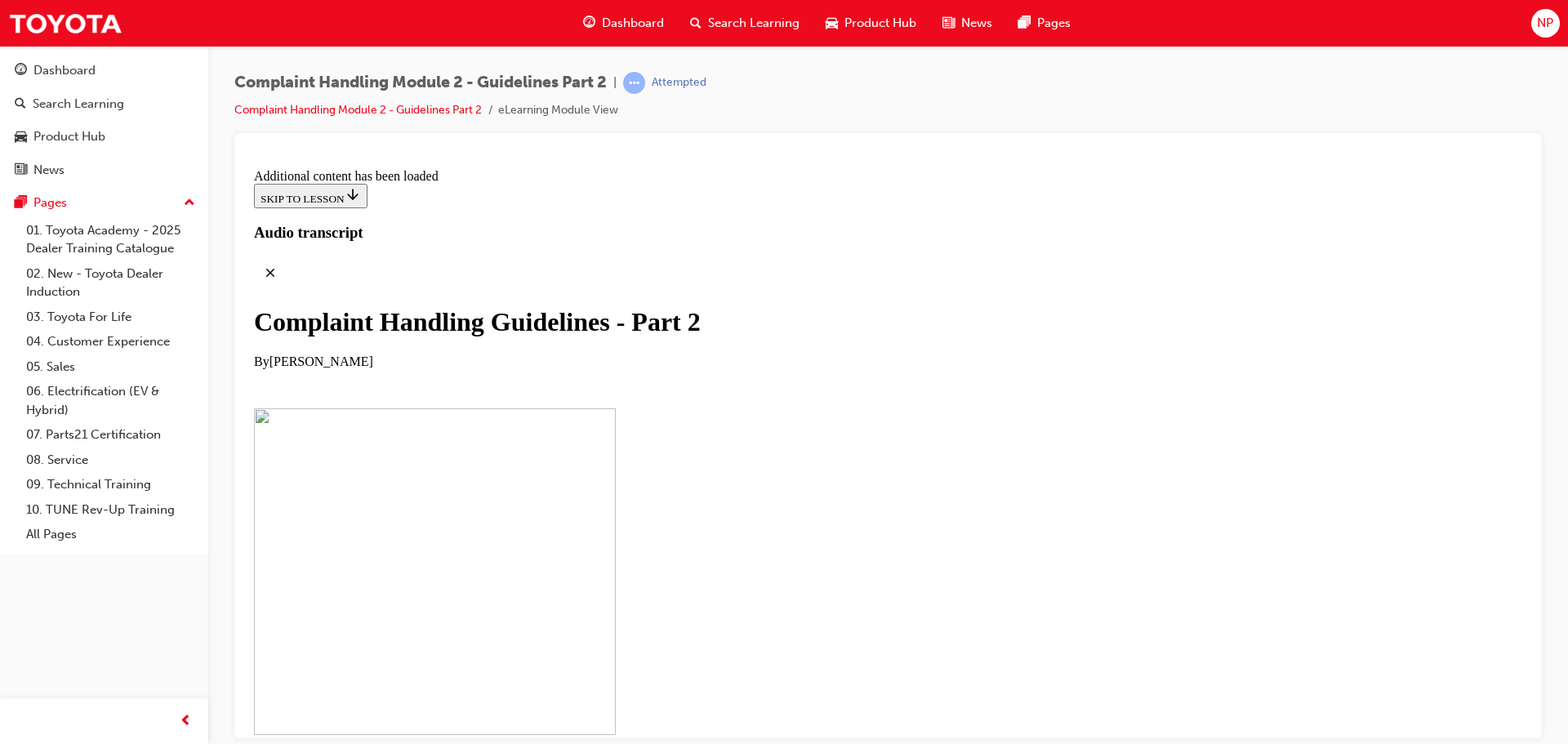
scroll to position [1276, 0]
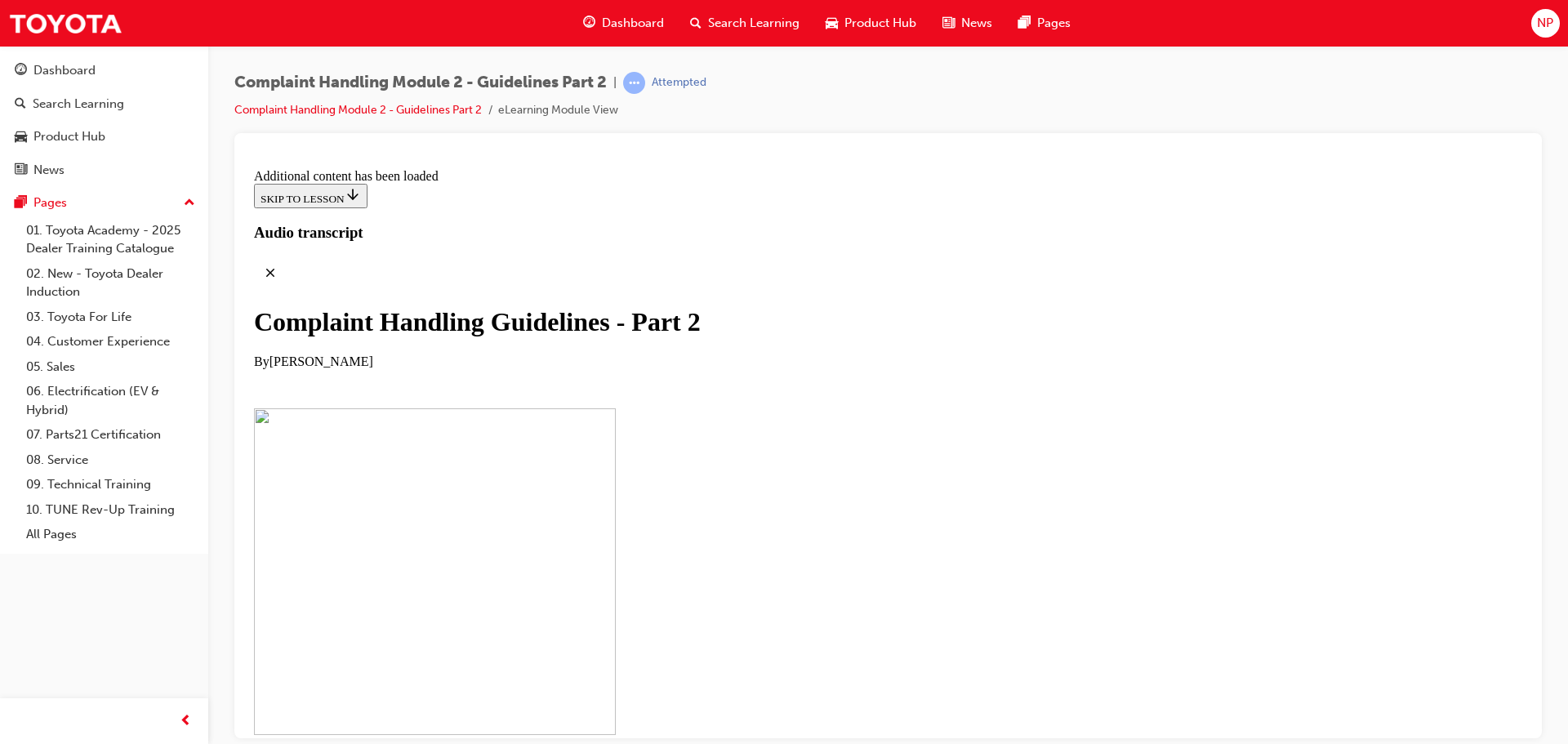
drag, startPoint x: 679, startPoint y: 556, endPoint x: 967, endPoint y: 553, distance: 288.0
drag, startPoint x: 879, startPoint y: 570, endPoint x: 1199, endPoint y: 505, distance: 326.5
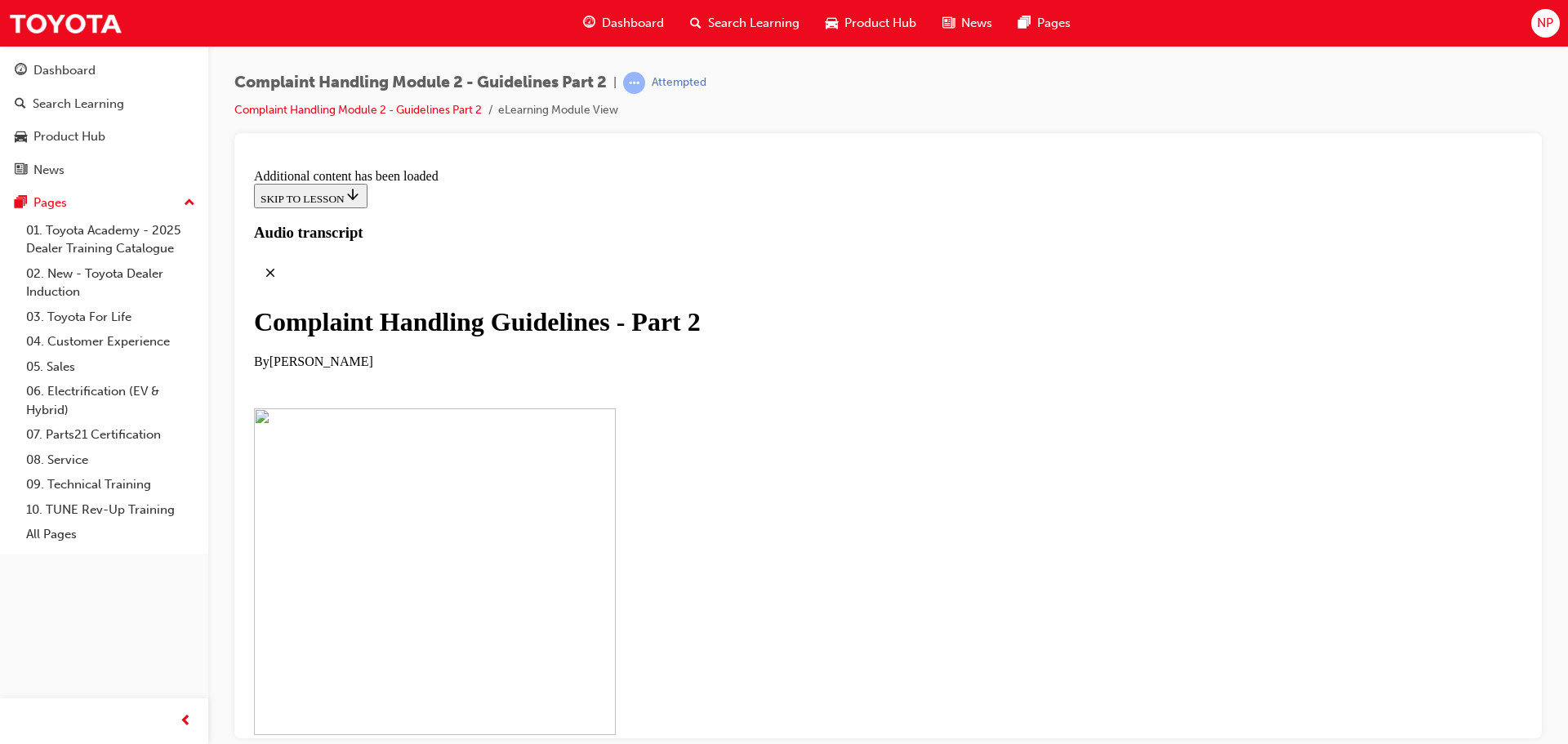
drag, startPoint x: 916, startPoint y: 623, endPoint x: 705, endPoint y: 782, distance: 264.2
drag, startPoint x: 705, startPoint y: 782, endPoint x: 835, endPoint y: 369, distance: 433.0
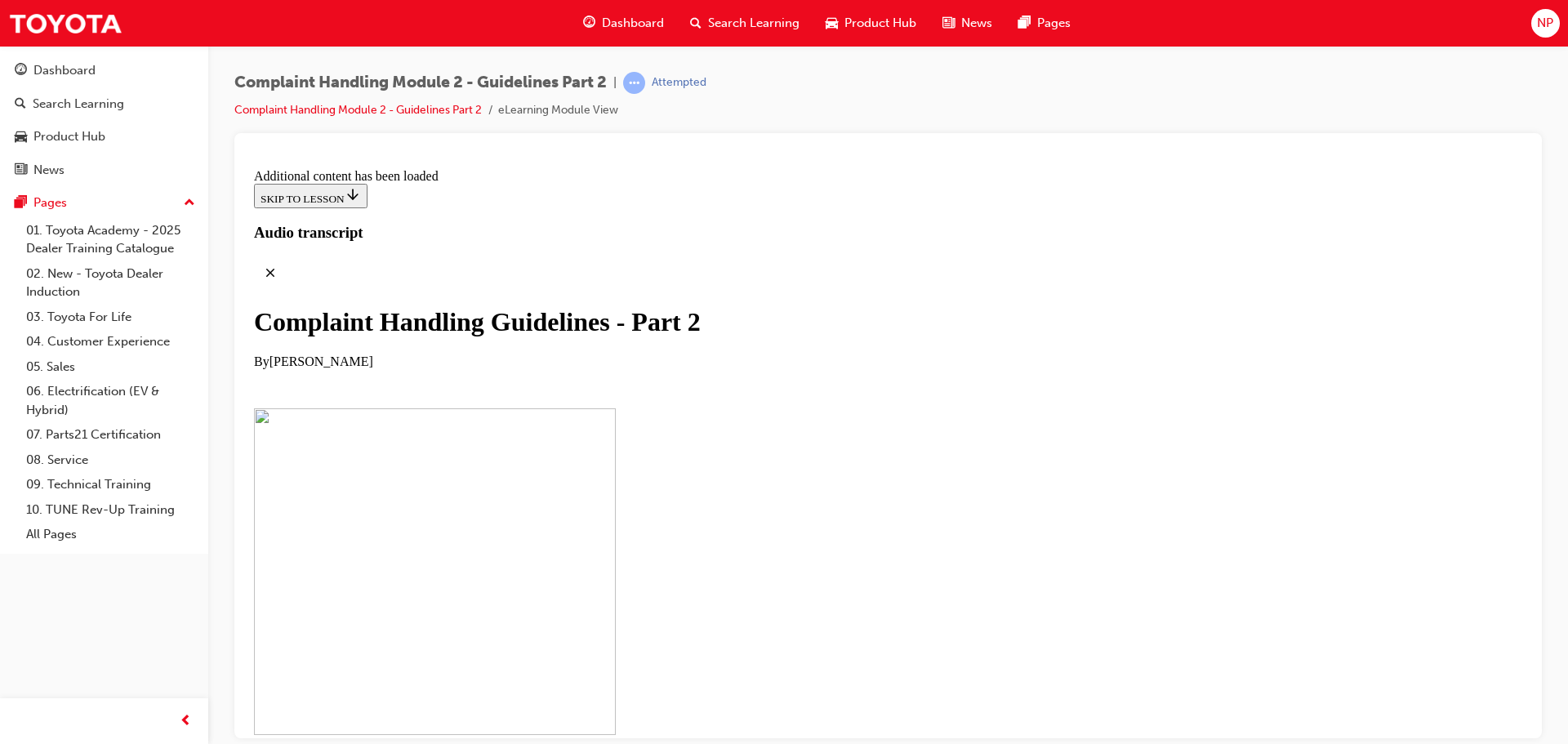
drag, startPoint x: 897, startPoint y: 625, endPoint x: 871, endPoint y: 627, distance: 26.1
drag, startPoint x: 871, startPoint y: 627, endPoint x: 842, endPoint y: 648, distance: 35.8
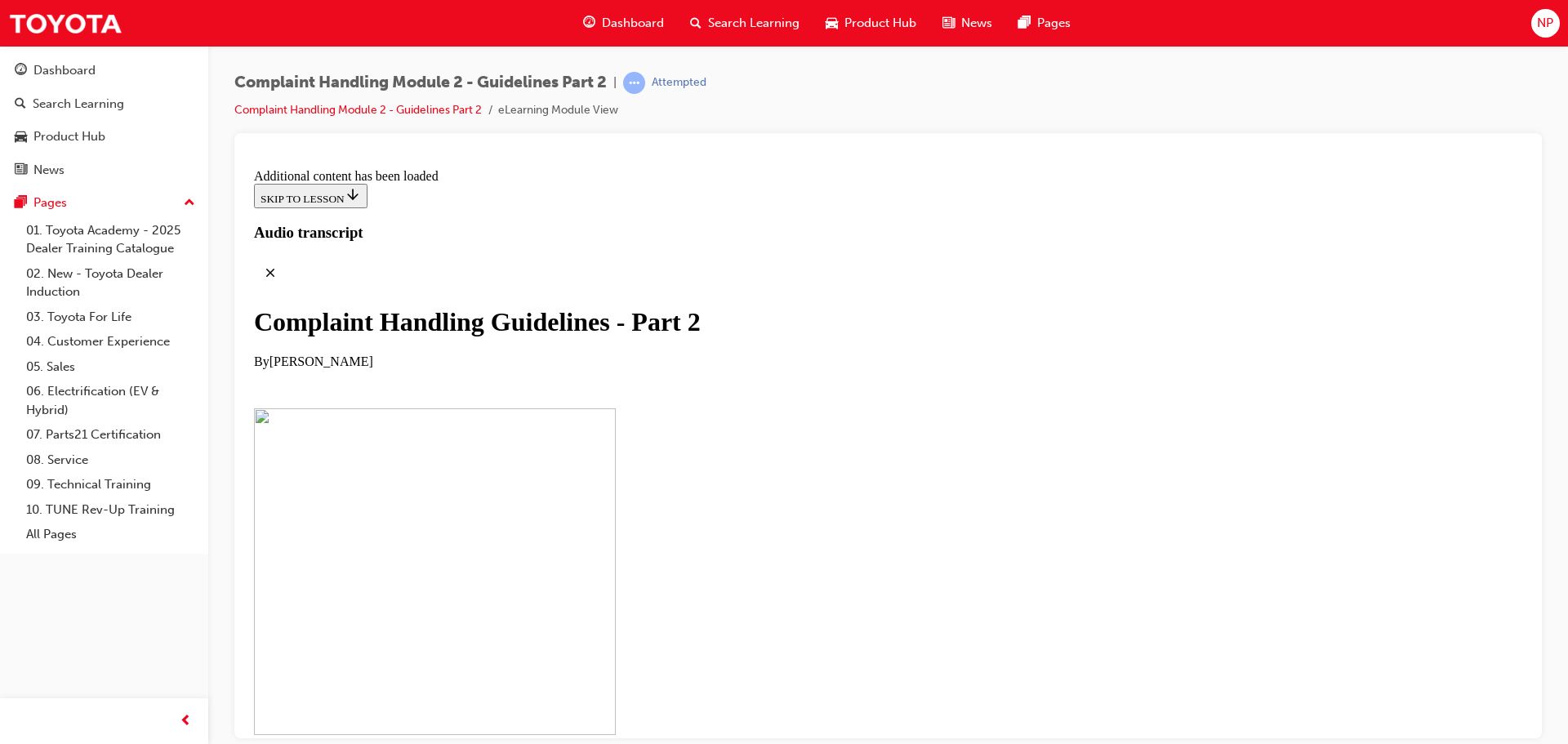
scroll to position [4313, 0]
drag, startPoint x: 833, startPoint y: 719, endPoint x: 792, endPoint y: 560, distance: 164.2
